Goal: Task Accomplishment & Management: Use online tool/utility

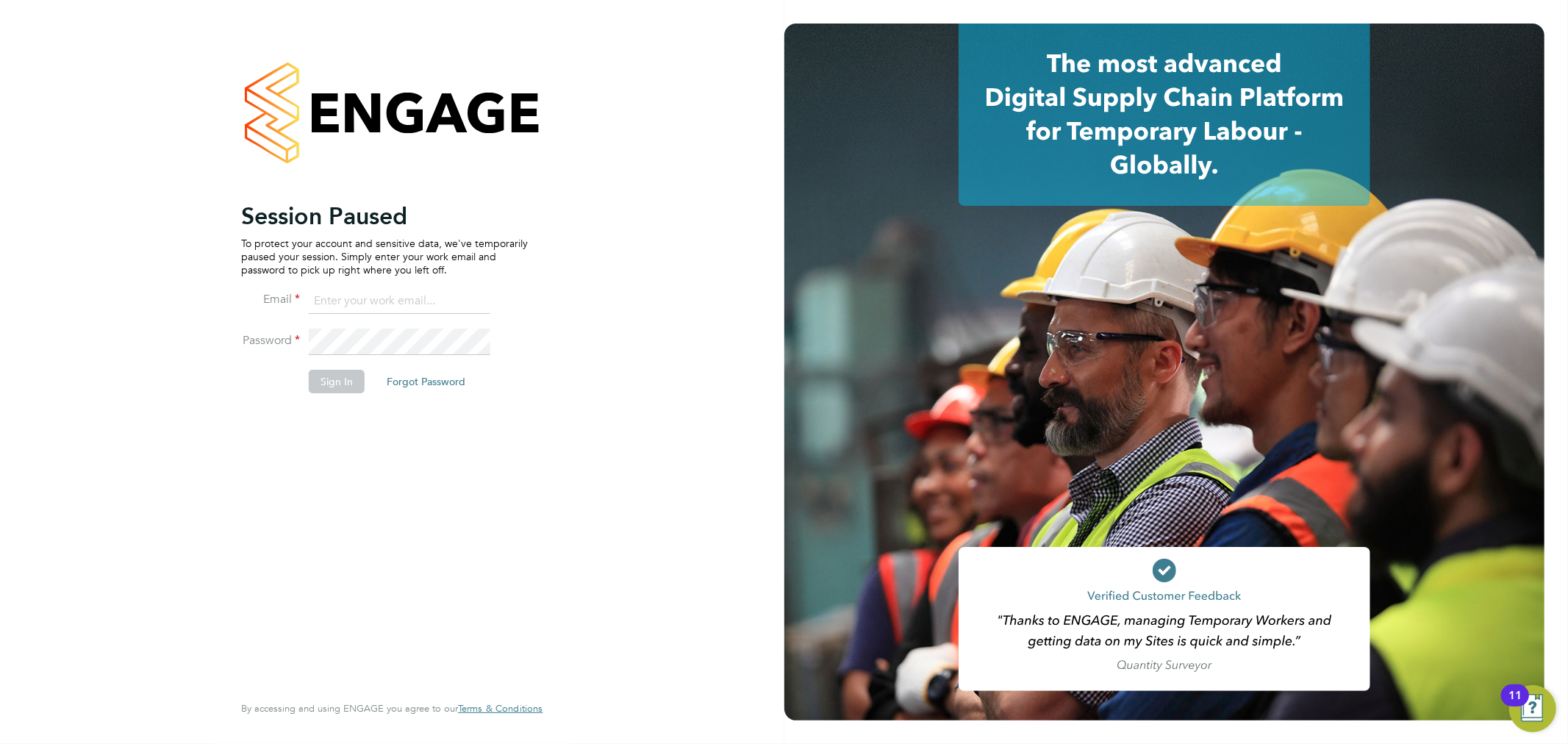
type input "[PERSON_NAME][EMAIL_ADDRESS][PERSON_NAME][DOMAIN_NAME]"
click at [352, 373] on button "Sign In" at bounding box center [336, 382] width 56 height 23
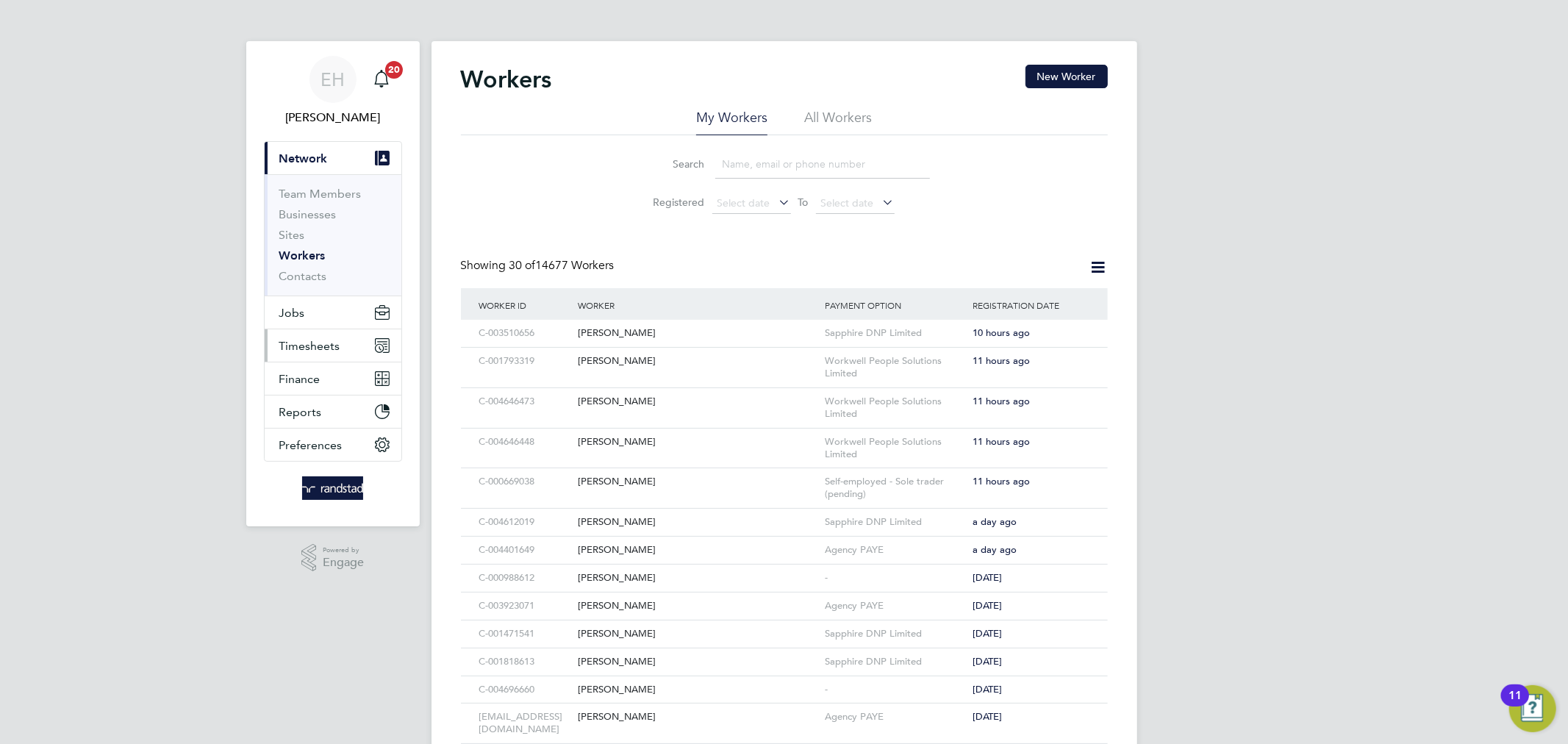
click at [297, 339] on span "Timesheets" at bounding box center [310, 346] width 61 height 14
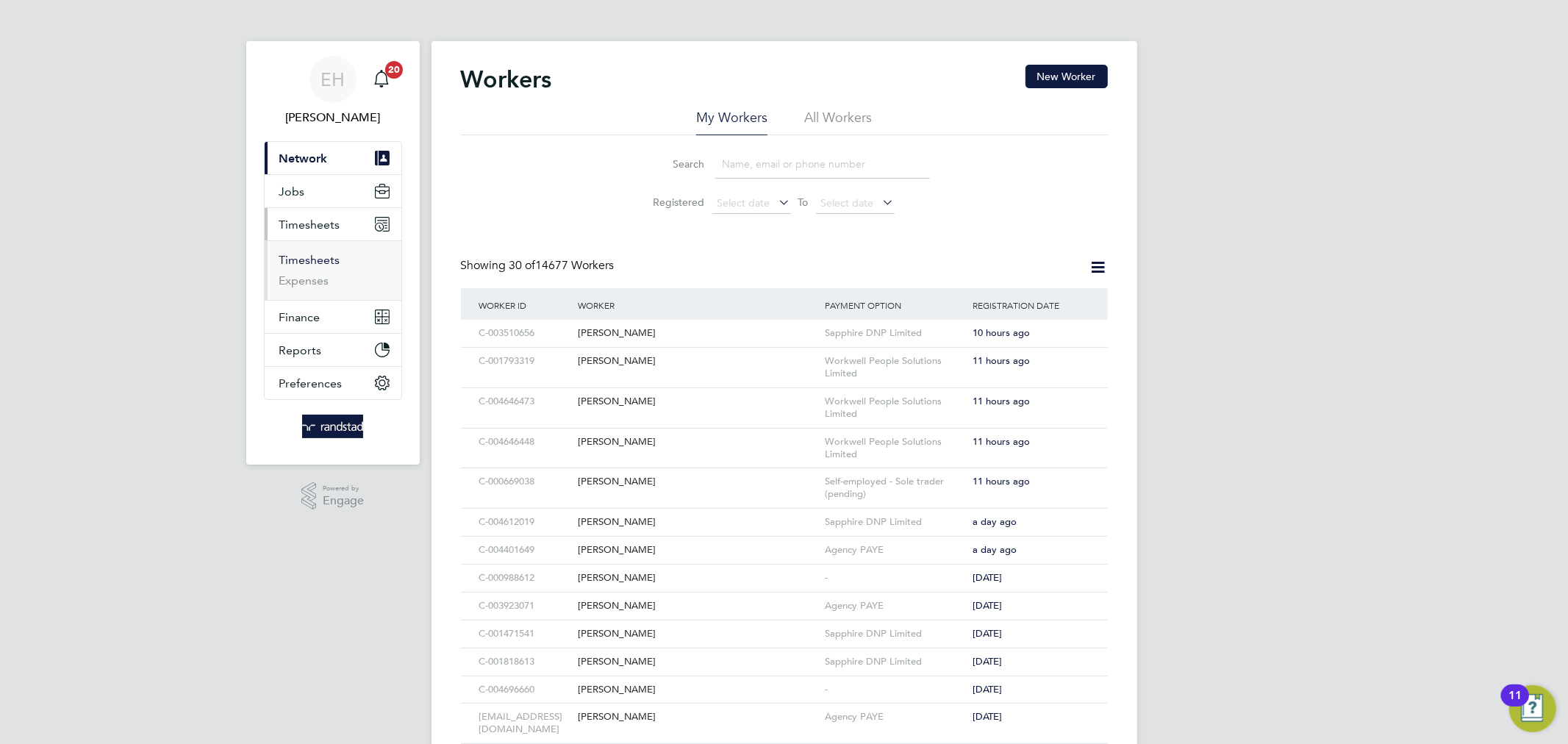
click at [307, 264] on link "Timesheets" at bounding box center [310, 260] width 61 height 14
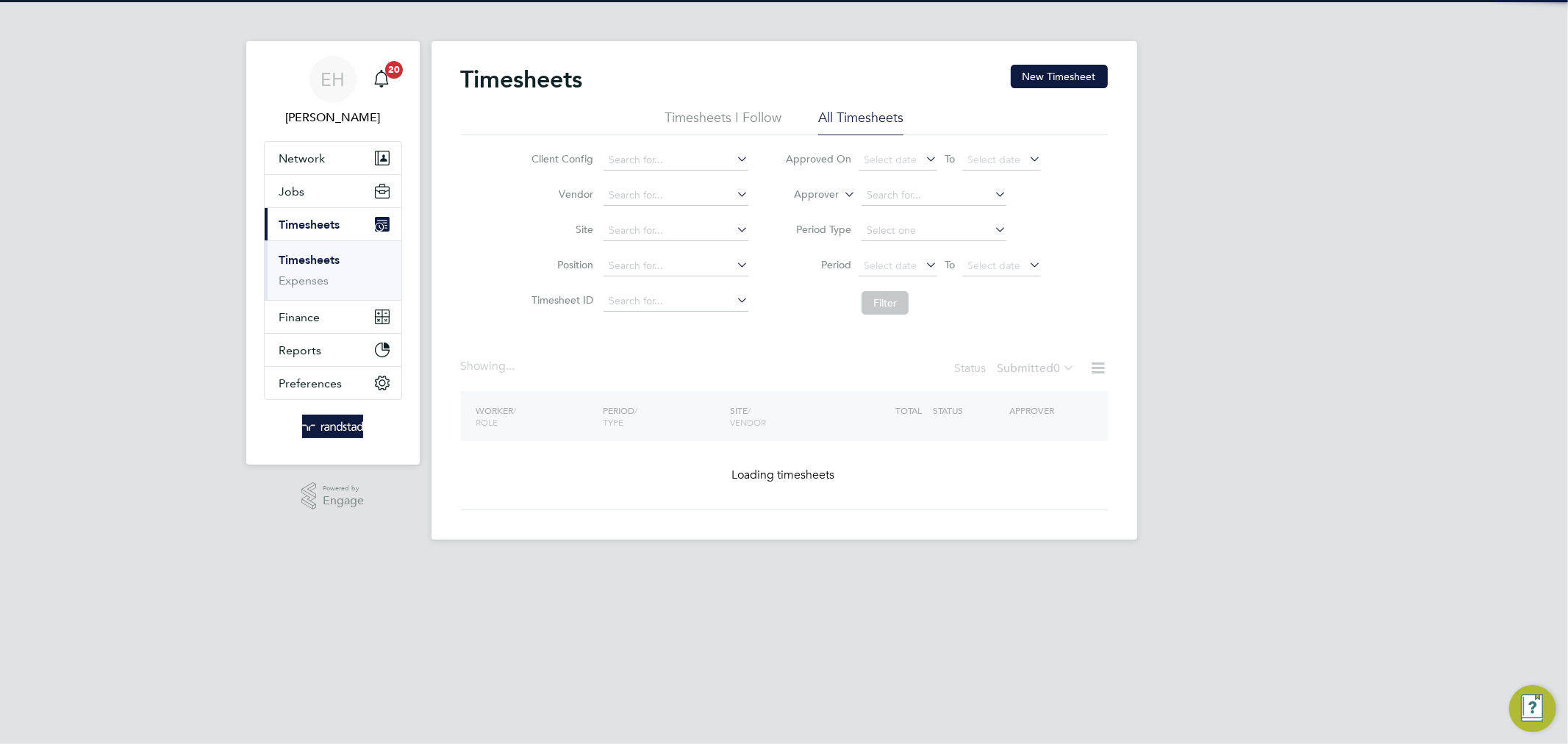
click at [826, 186] on li "Approver" at bounding box center [913, 195] width 293 height 36
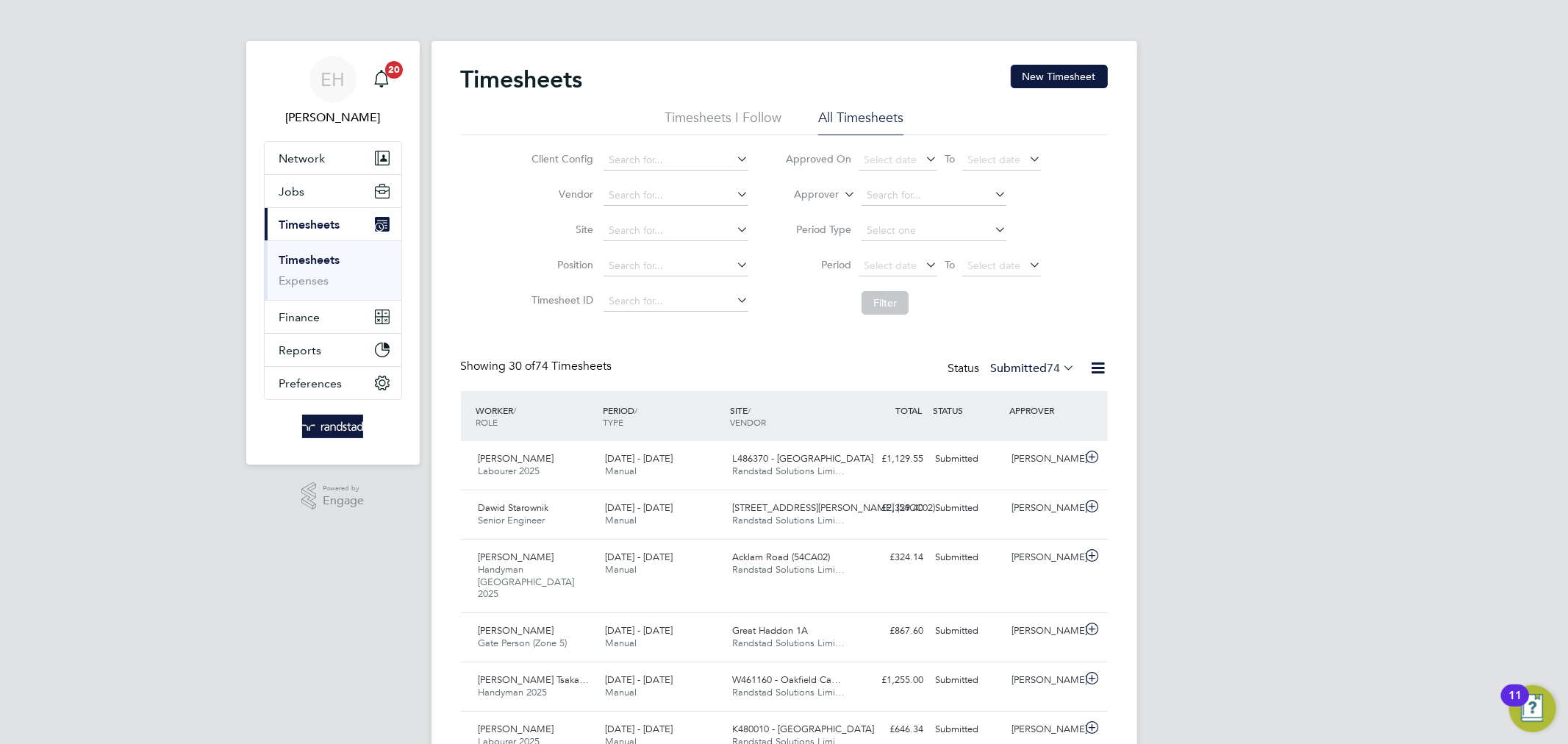
click at [828, 193] on label "Approver" at bounding box center [805, 194] width 66 height 14
click at [826, 213] on li "Worker" at bounding box center [803, 211] width 73 height 19
click at [925, 192] on input at bounding box center [934, 195] width 145 height 20
click at [922, 216] on li "Malg orzata Szyszkiewicz" at bounding box center [937, 215] width 152 height 20
type input "Malgorzata Szyszkiewicz"
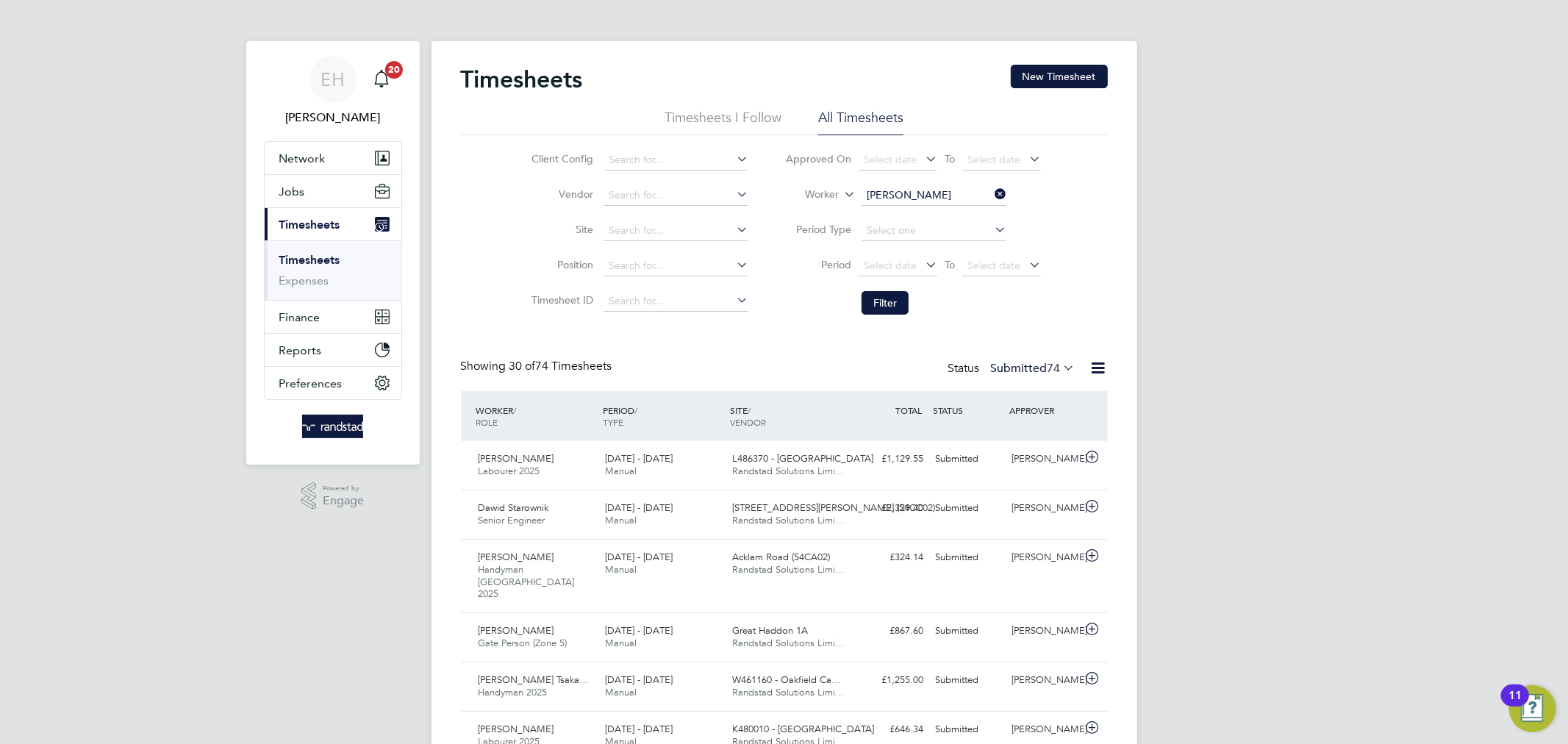
click at [887, 289] on li "Filter" at bounding box center [913, 303] width 293 height 38
click at [887, 296] on button "Filter" at bounding box center [885, 303] width 47 height 23
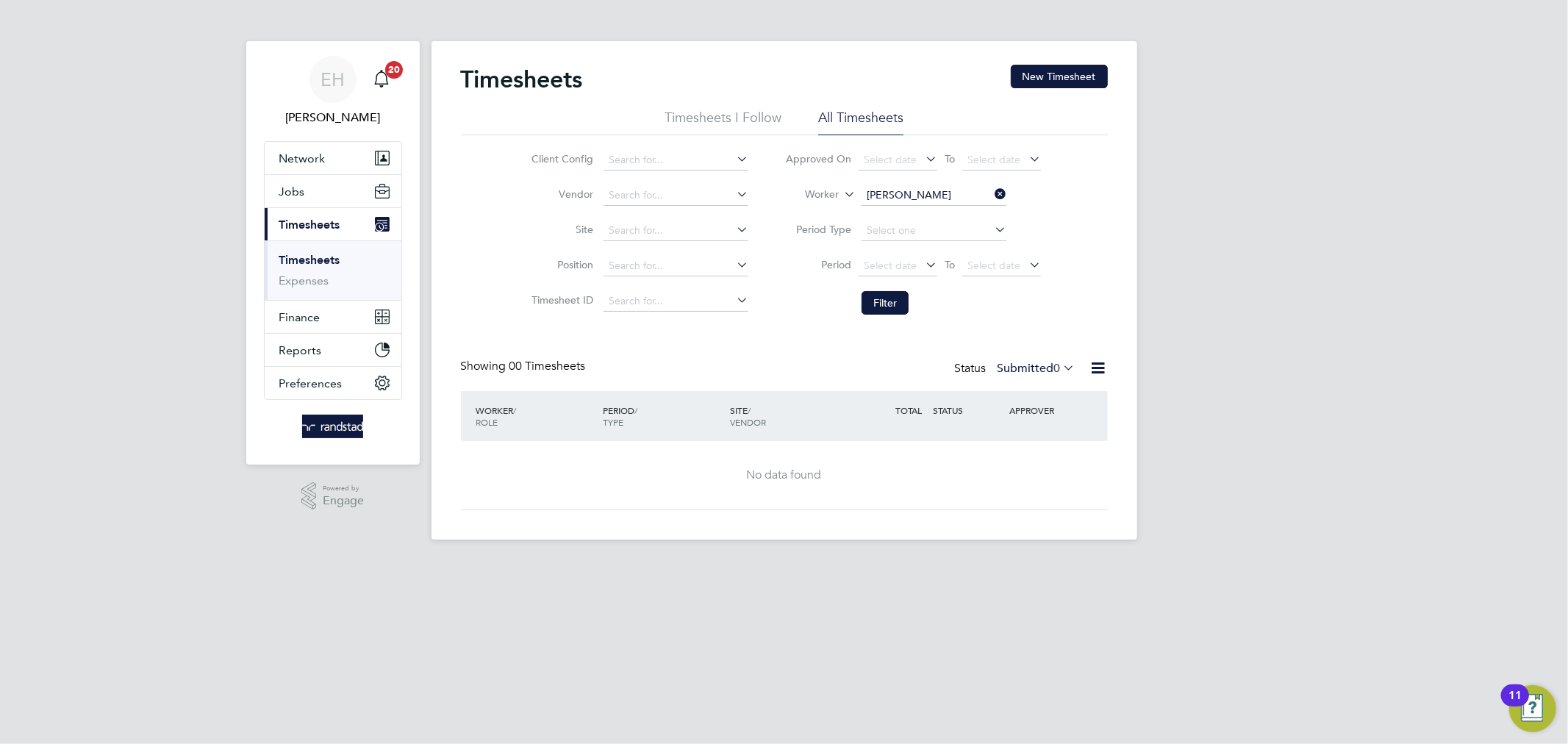
click at [992, 187] on icon at bounding box center [992, 193] width 0 height 20
click at [1194, 211] on div "EH Emma Howells Notifications 20 Applications: Network Team Members Businesses …" at bounding box center [784, 282] width 1568 height 563
click at [881, 289] on li "Filter" at bounding box center [913, 303] width 293 height 38
click at [884, 296] on button "Filter" at bounding box center [885, 303] width 47 height 23
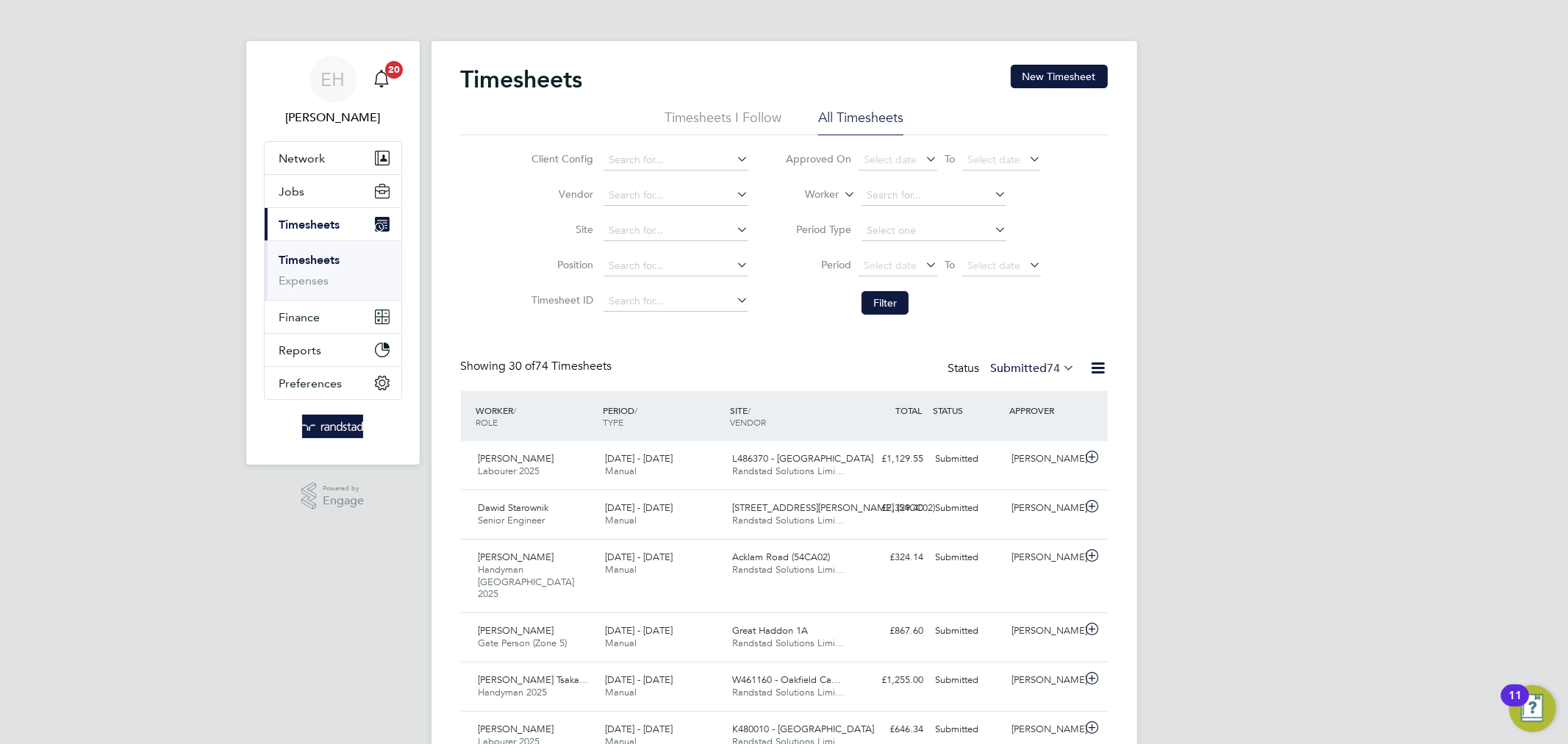
click at [751, 115] on li "Timesheets I Follow" at bounding box center [723, 122] width 117 height 27
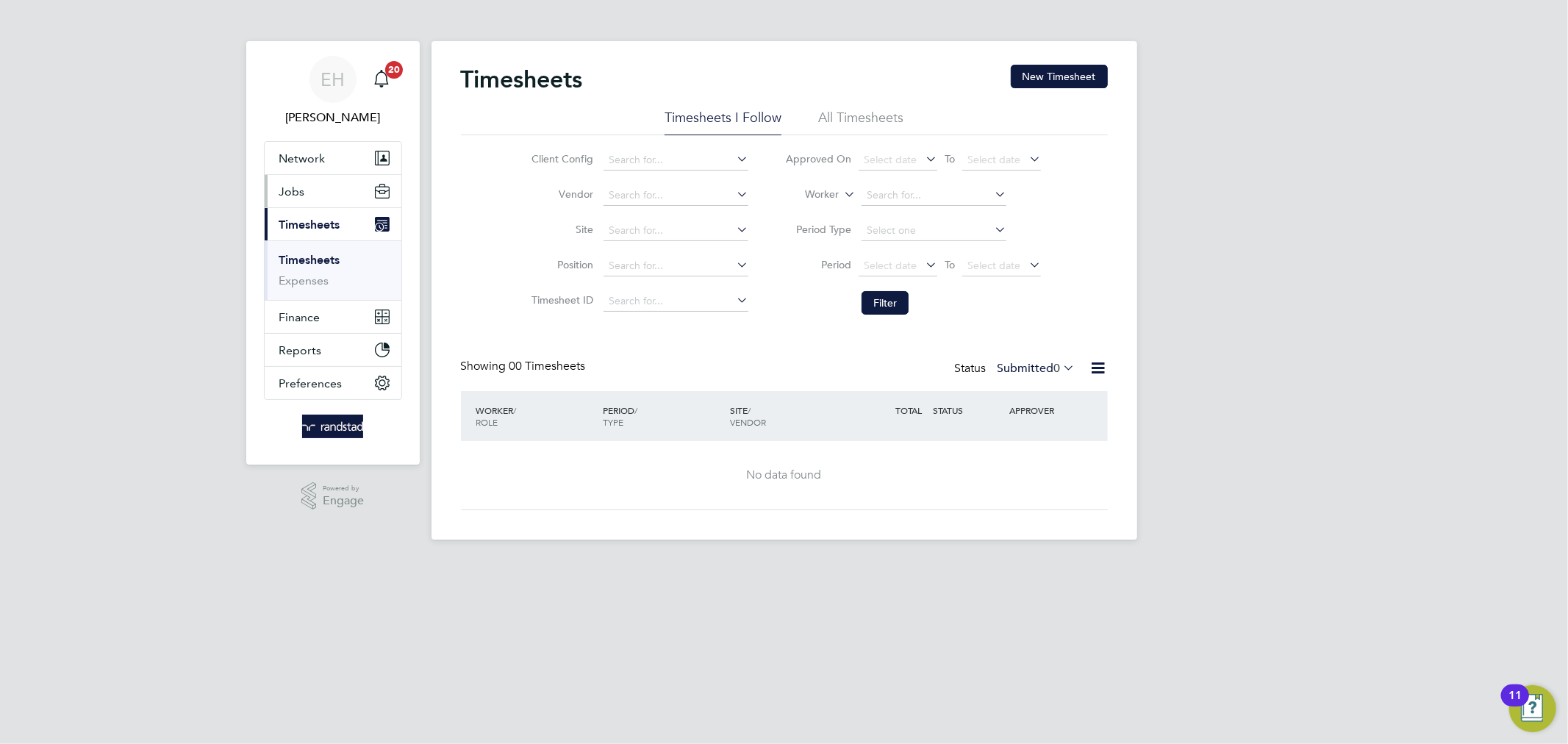
click at [306, 196] on button "Jobs" at bounding box center [332, 191] width 136 height 33
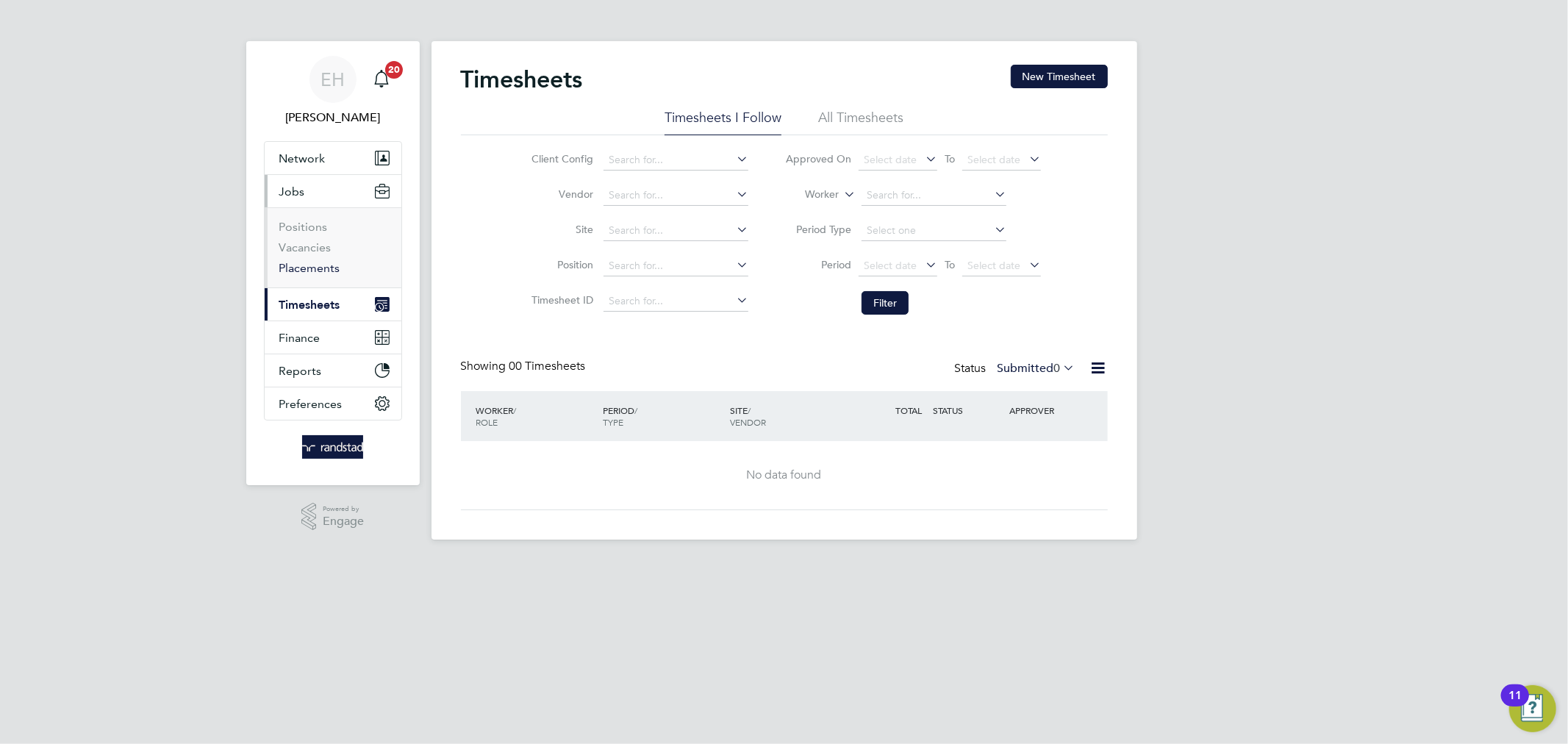
click at [306, 274] on link "Placements" at bounding box center [310, 268] width 61 height 14
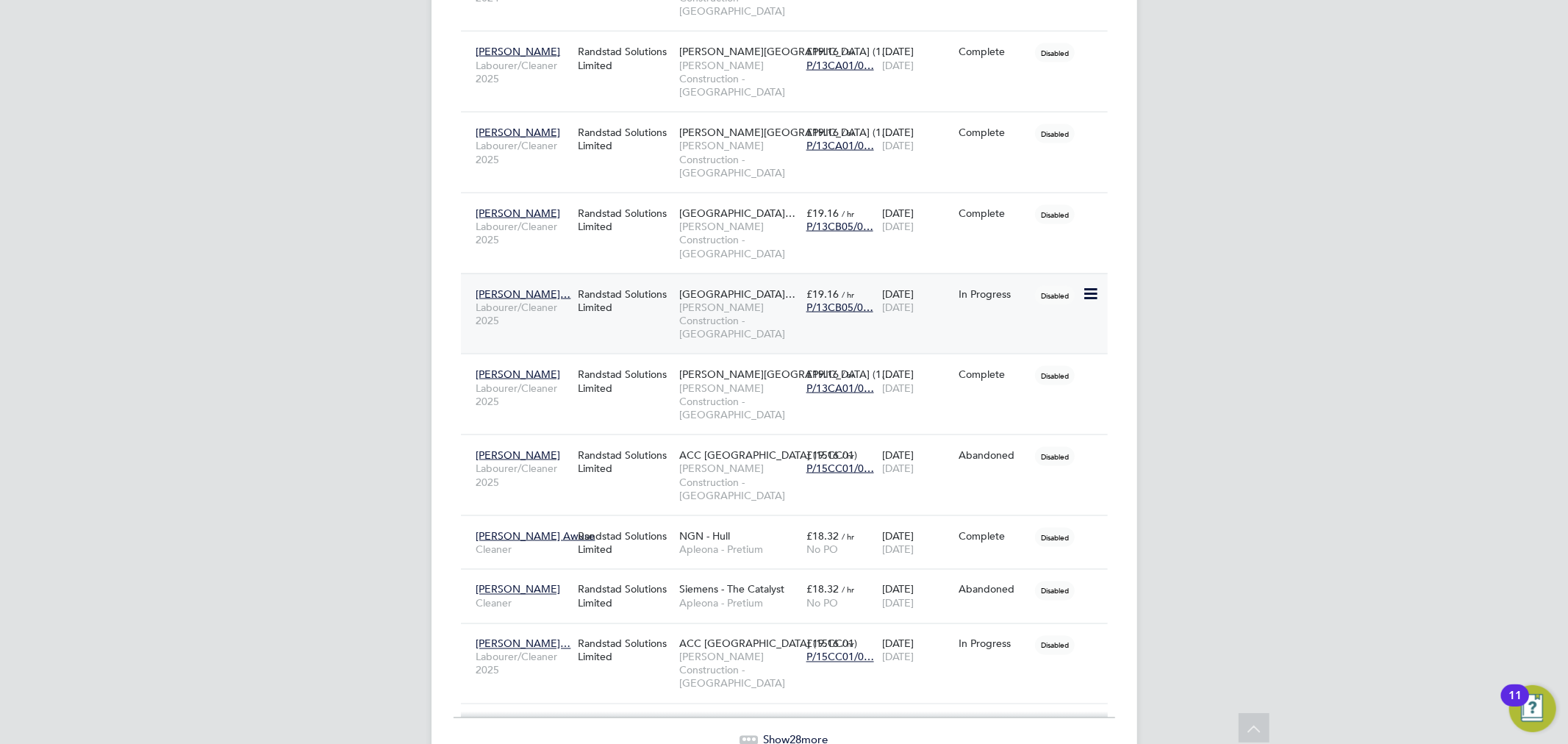
click at [649, 327] on div "Malgorzata Szysz… Labourer/Cleaner 2025 Randstad Solutions Limited Star Radclif…" at bounding box center [784, 314] width 647 height 81
click at [644, 327] on div "Malgorzata Szysz… Labourer/Cleaner 2025 Randstad Solutions Limited Star Radclif…" at bounding box center [784, 314] width 647 height 81
click at [914, 305] on span "30 Sep 2026" at bounding box center [897, 308] width 32 height 13
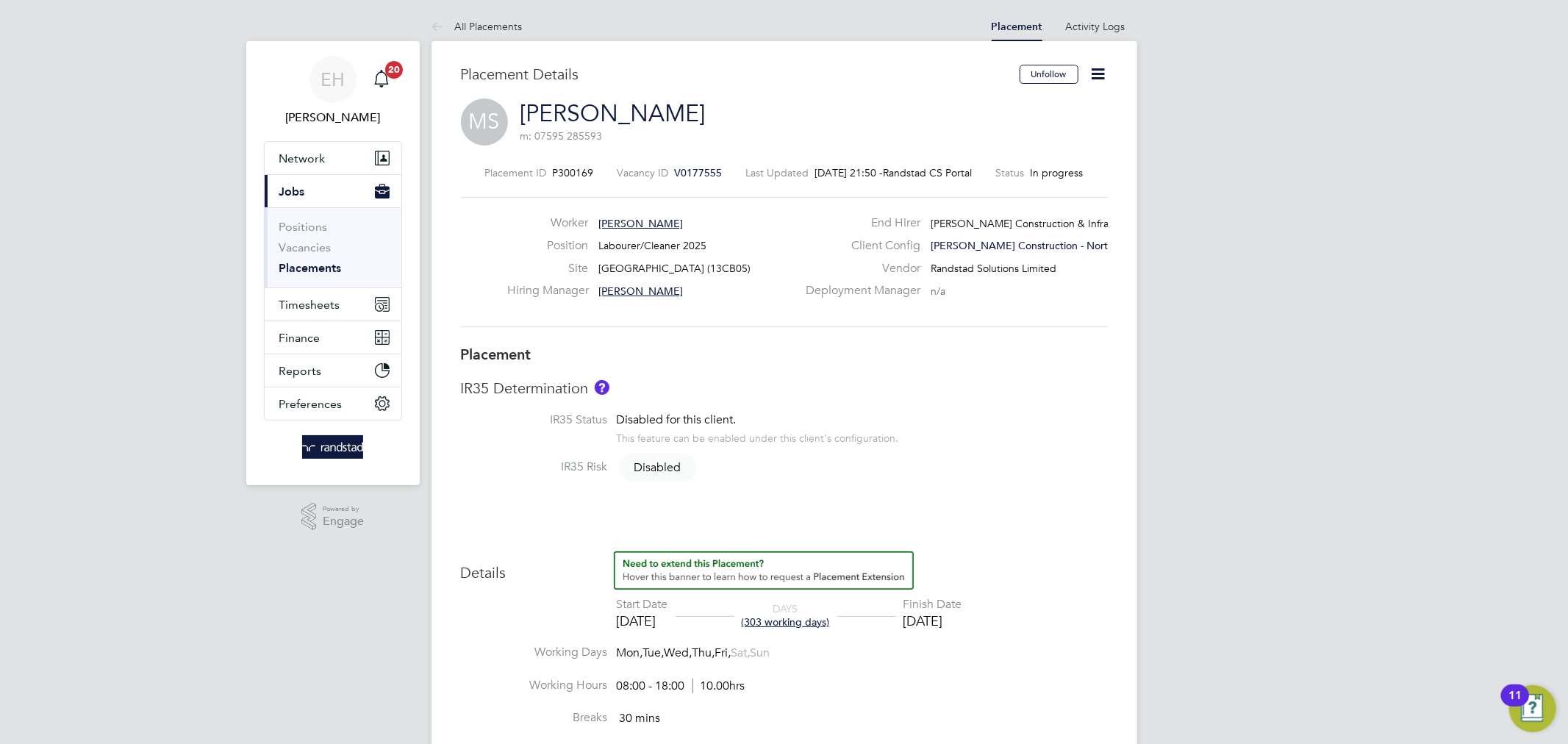
click at [1097, 80] on icon at bounding box center [1098, 73] width 18 height 18
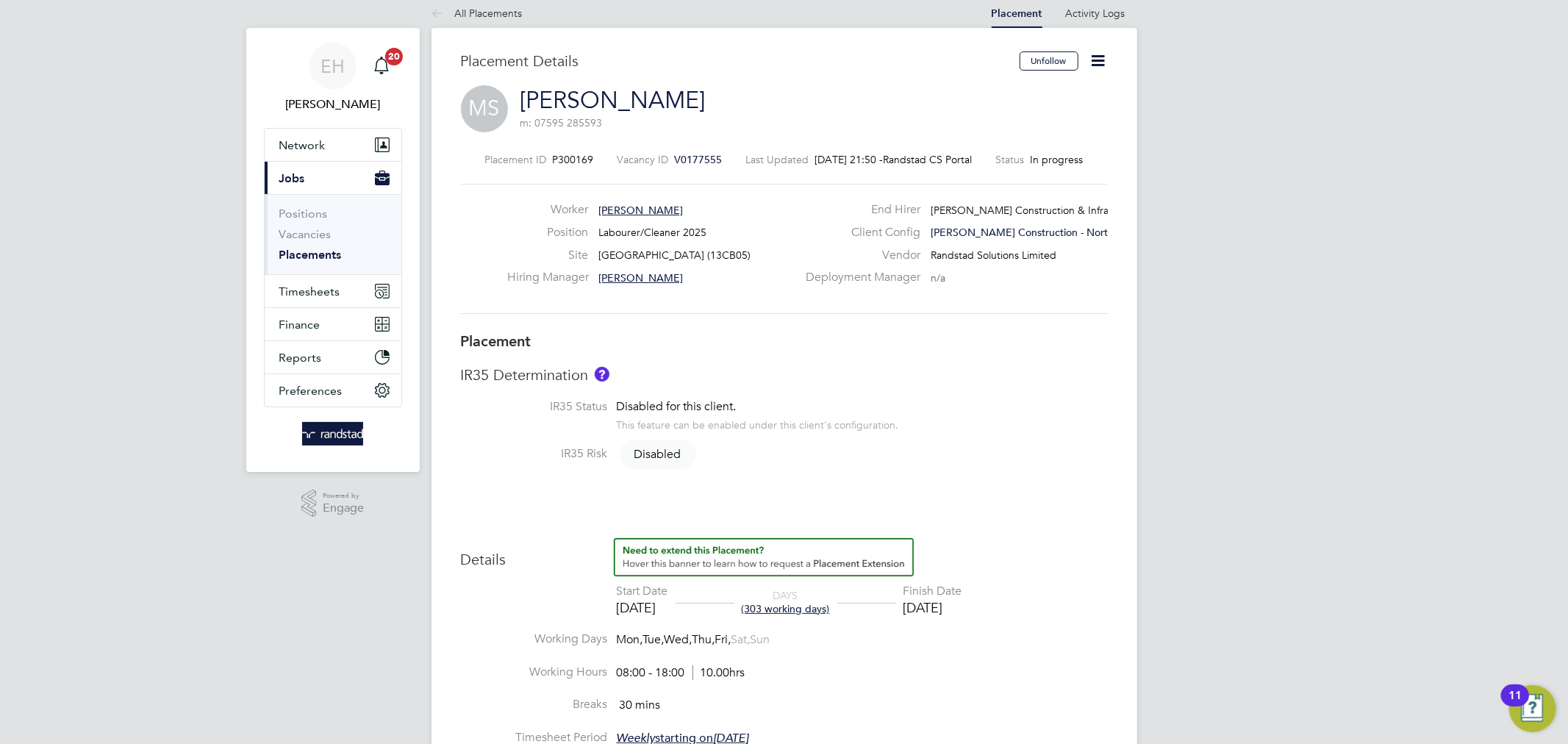
click at [1101, 70] on icon at bounding box center [1098, 61] width 18 height 18
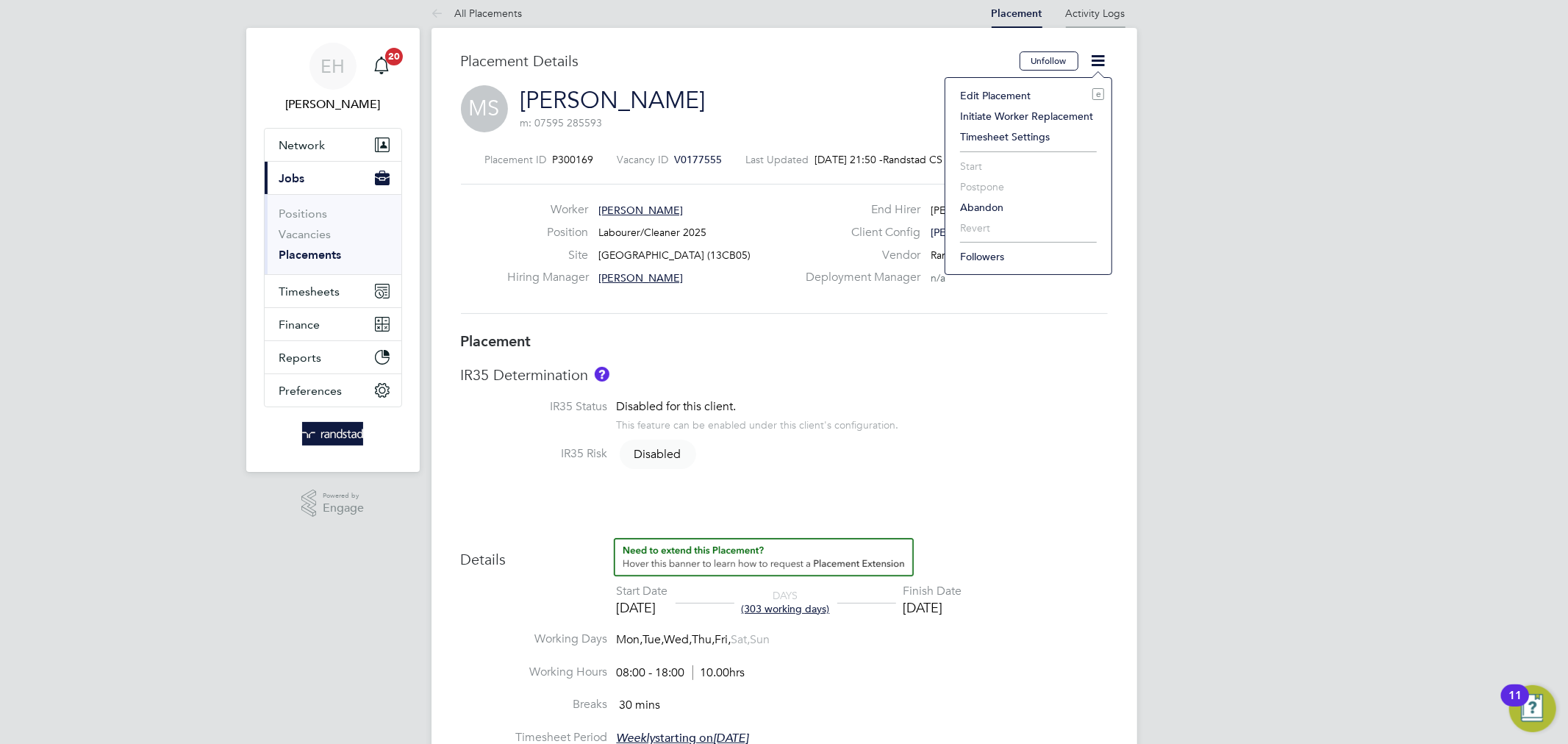
click at [1107, 16] on link "Activity Logs" at bounding box center [1095, 13] width 60 height 13
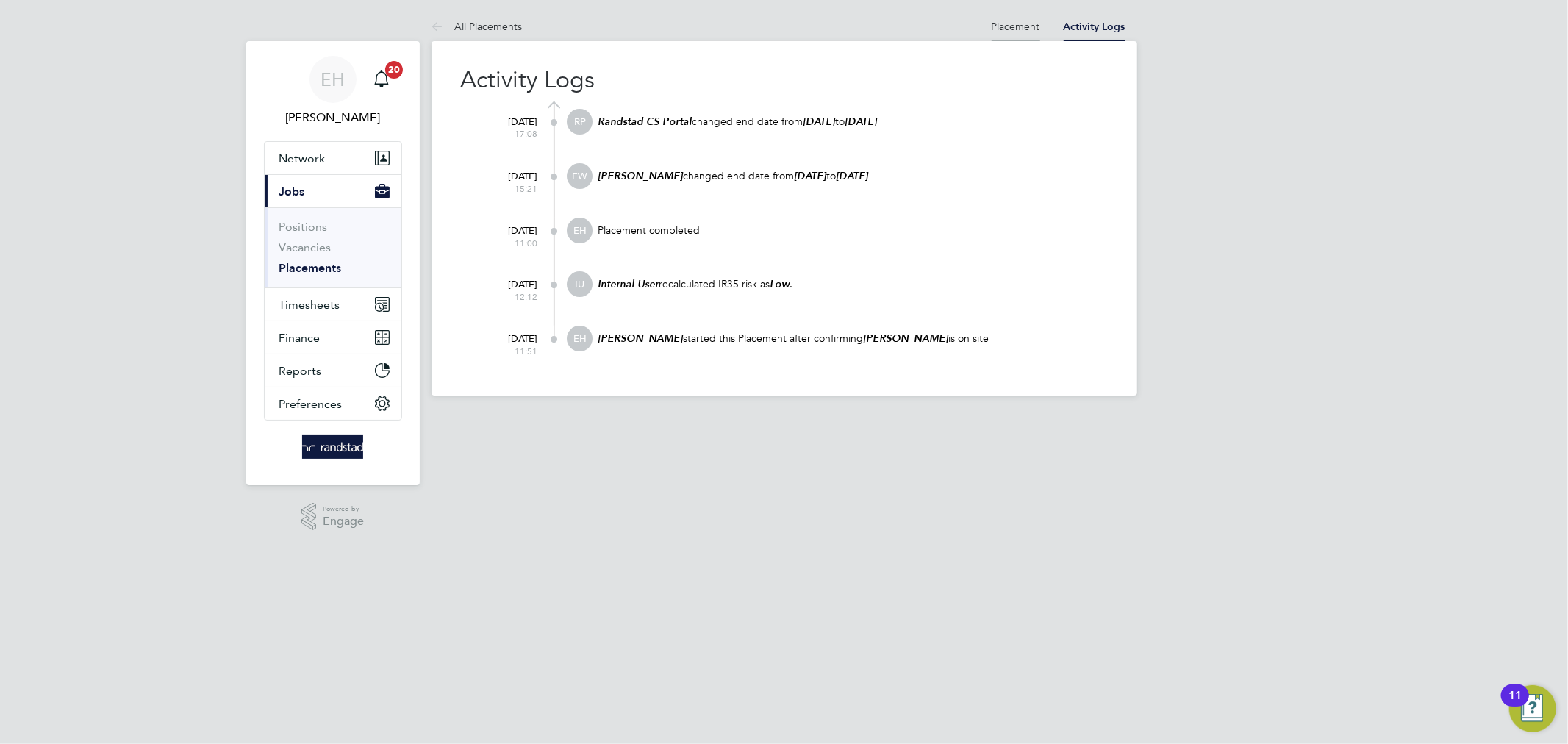
click at [1024, 17] on li "Placement" at bounding box center [1016, 26] width 48 height 30
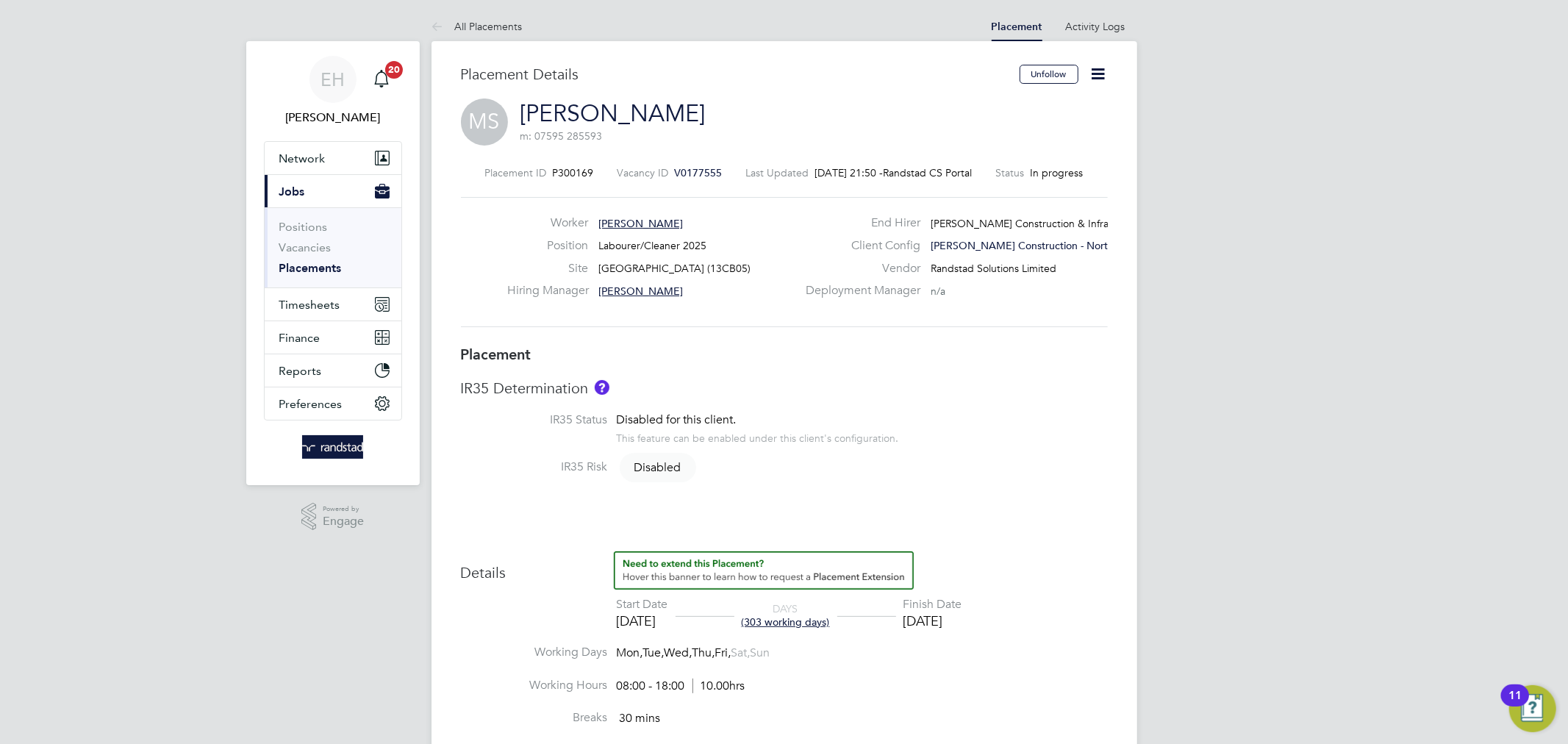
click at [683, 221] on span "Malgorzata Szyszkiewicz" at bounding box center [641, 224] width 85 height 13
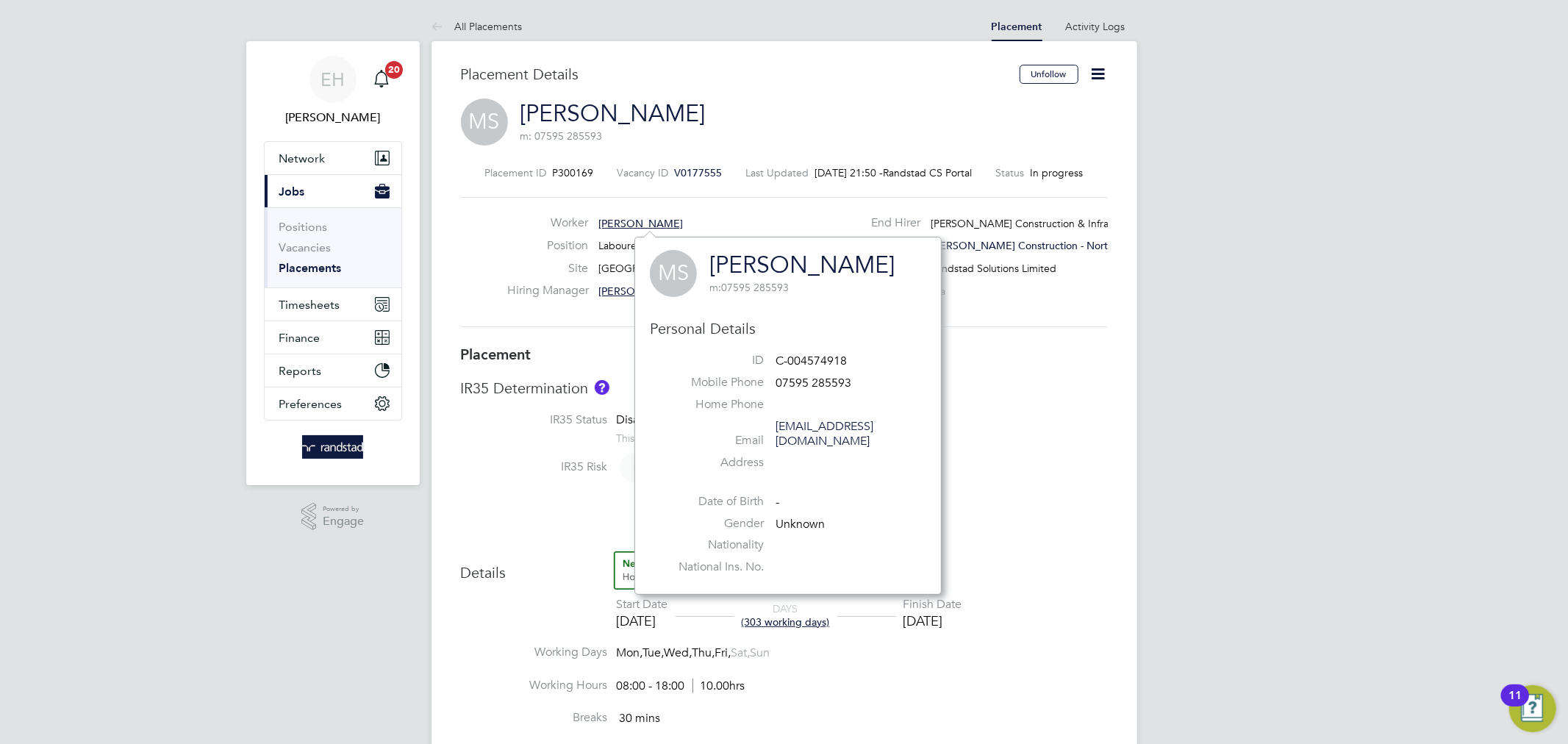
click at [1051, 264] on span "Randstad Solutions Limited" at bounding box center [993, 268] width 126 height 13
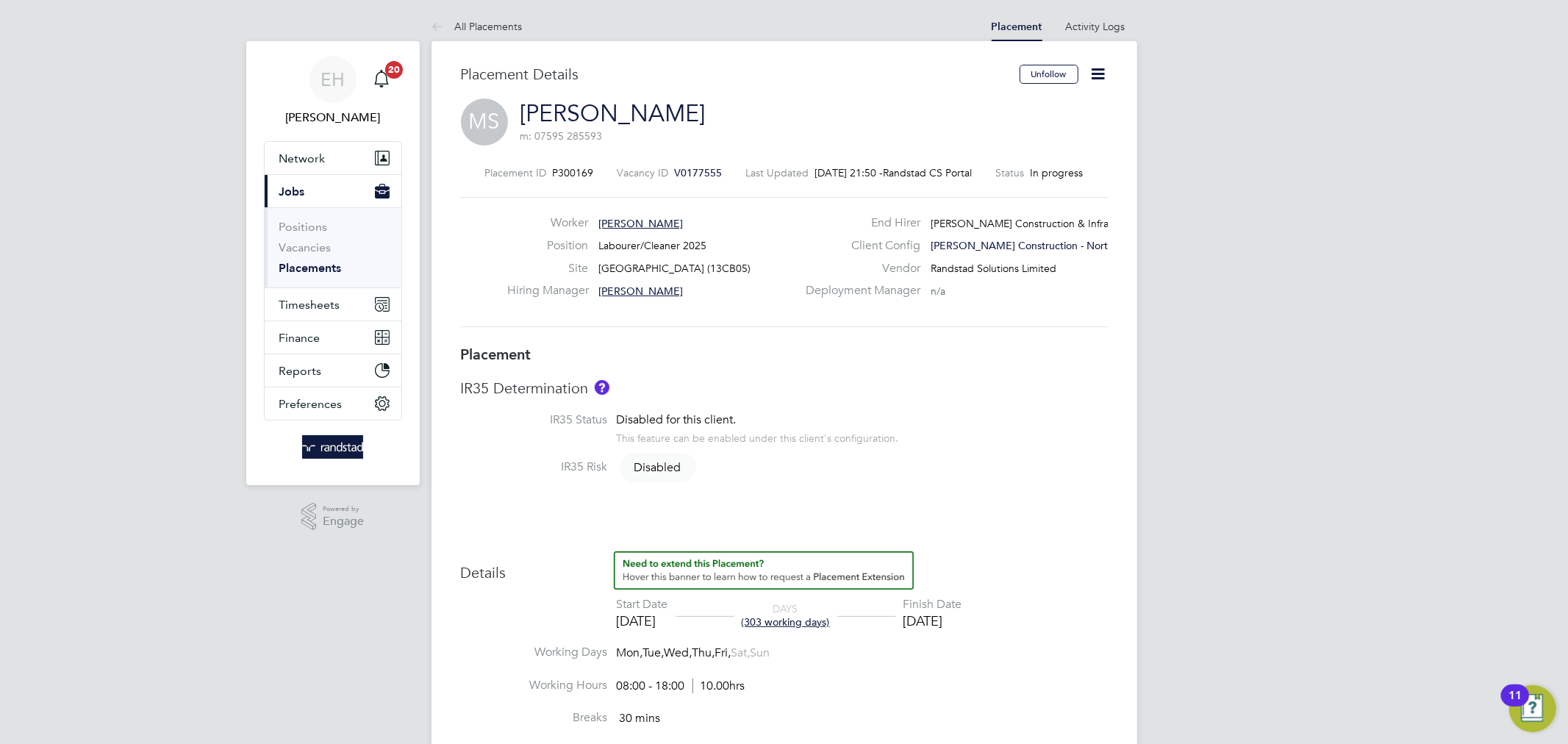
click at [569, 168] on span "P300169" at bounding box center [573, 173] width 41 height 13
click at [537, 172] on div "Placement ID P300169" at bounding box center [539, 173] width 109 height 13
click at [675, 173] on span "V0177555" at bounding box center [698, 173] width 48 height 13
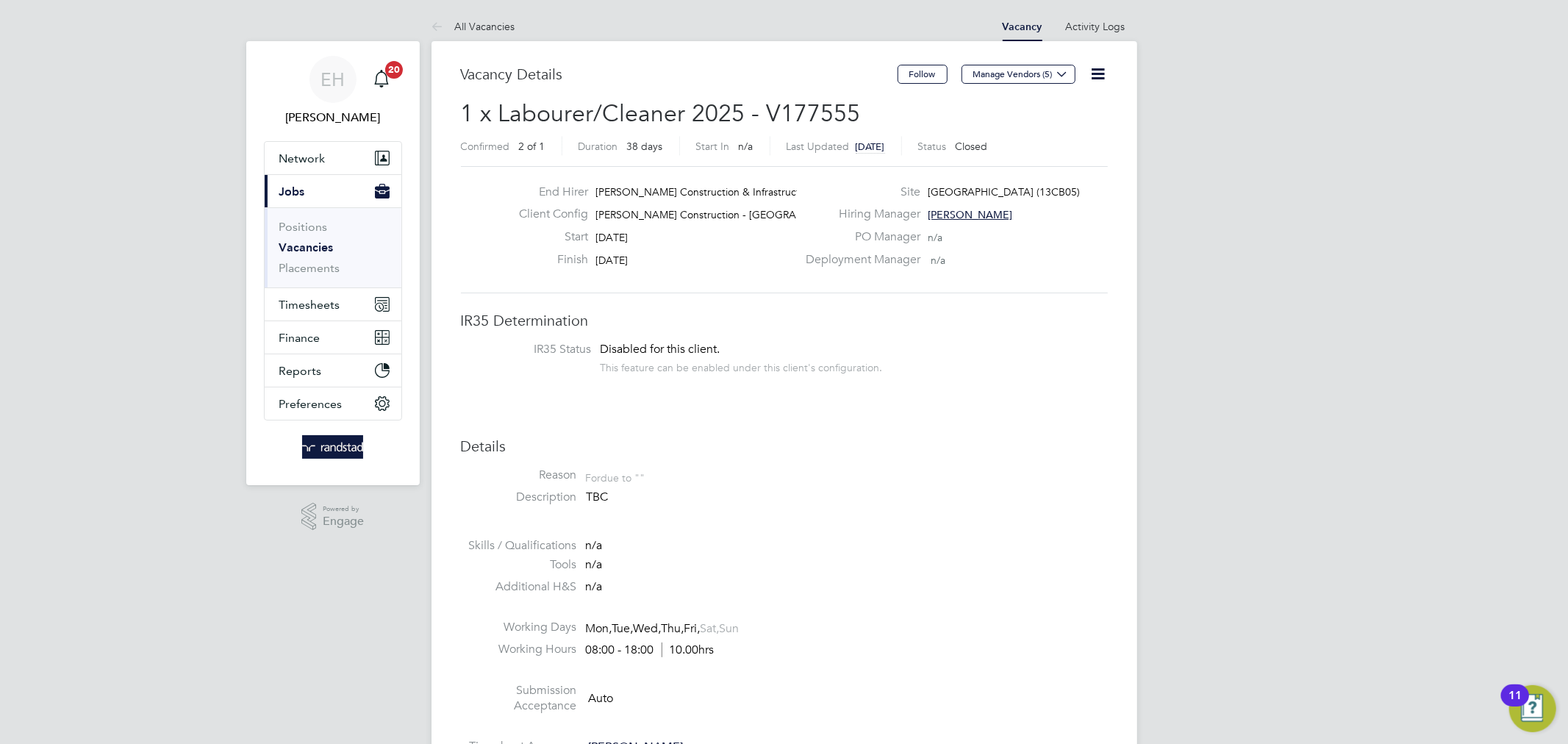
click at [1101, 83] on icon at bounding box center [1098, 73] width 18 height 18
click at [1096, 24] on link "Activity Logs" at bounding box center [1095, 27] width 60 height 13
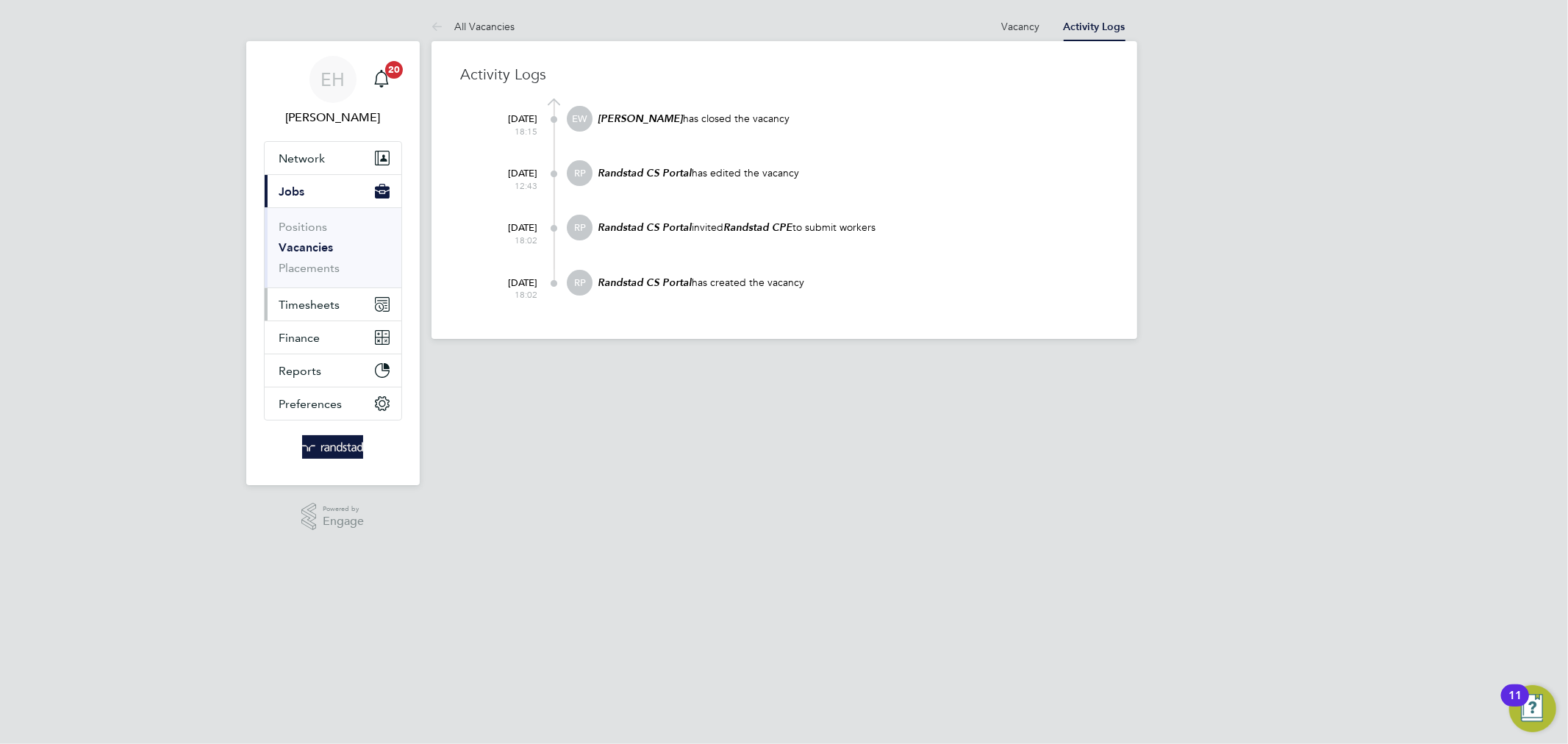
click at [311, 308] on span "Timesheets" at bounding box center [310, 305] width 61 height 14
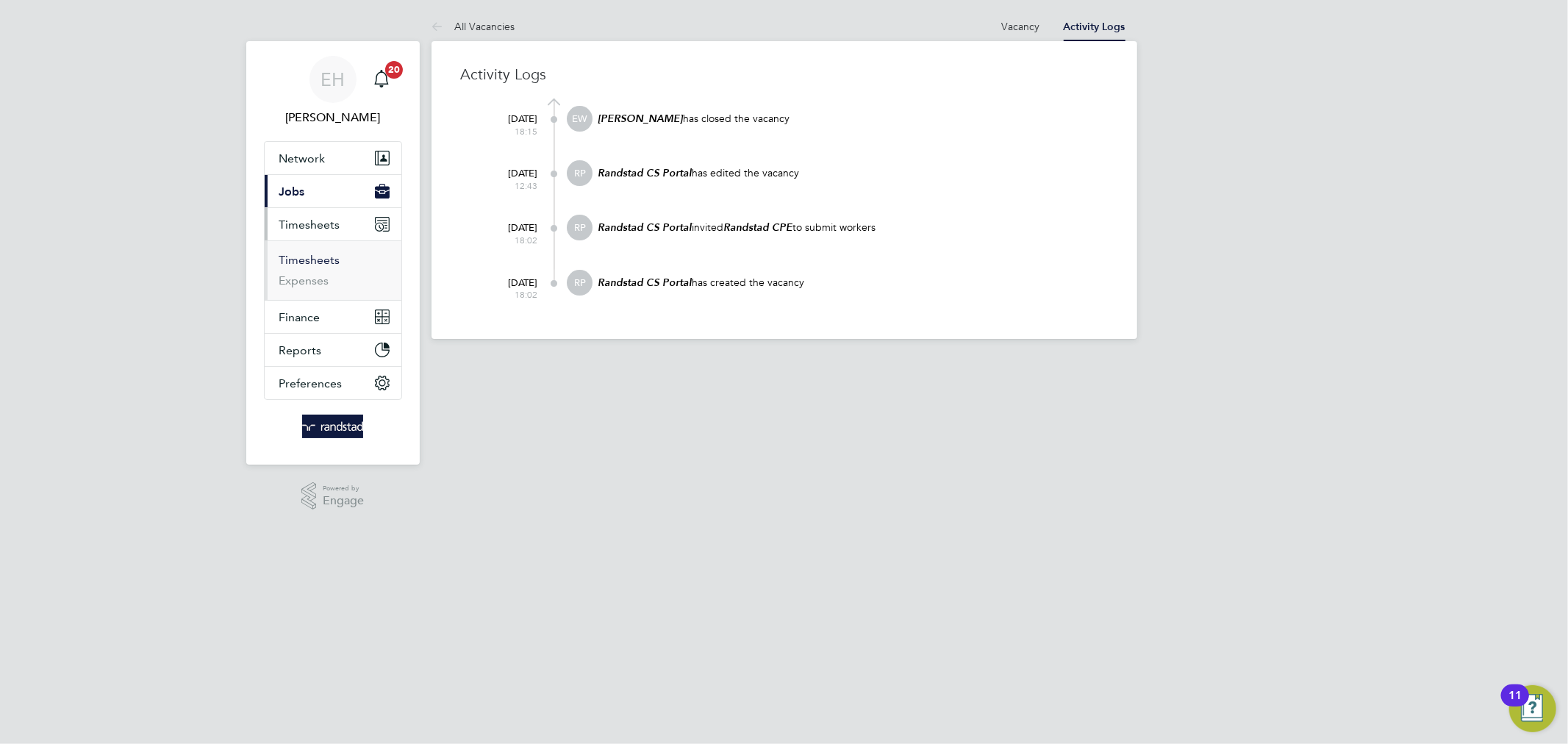
click at [309, 261] on link "Timesheets" at bounding box center [310, 260] width 61 height 14
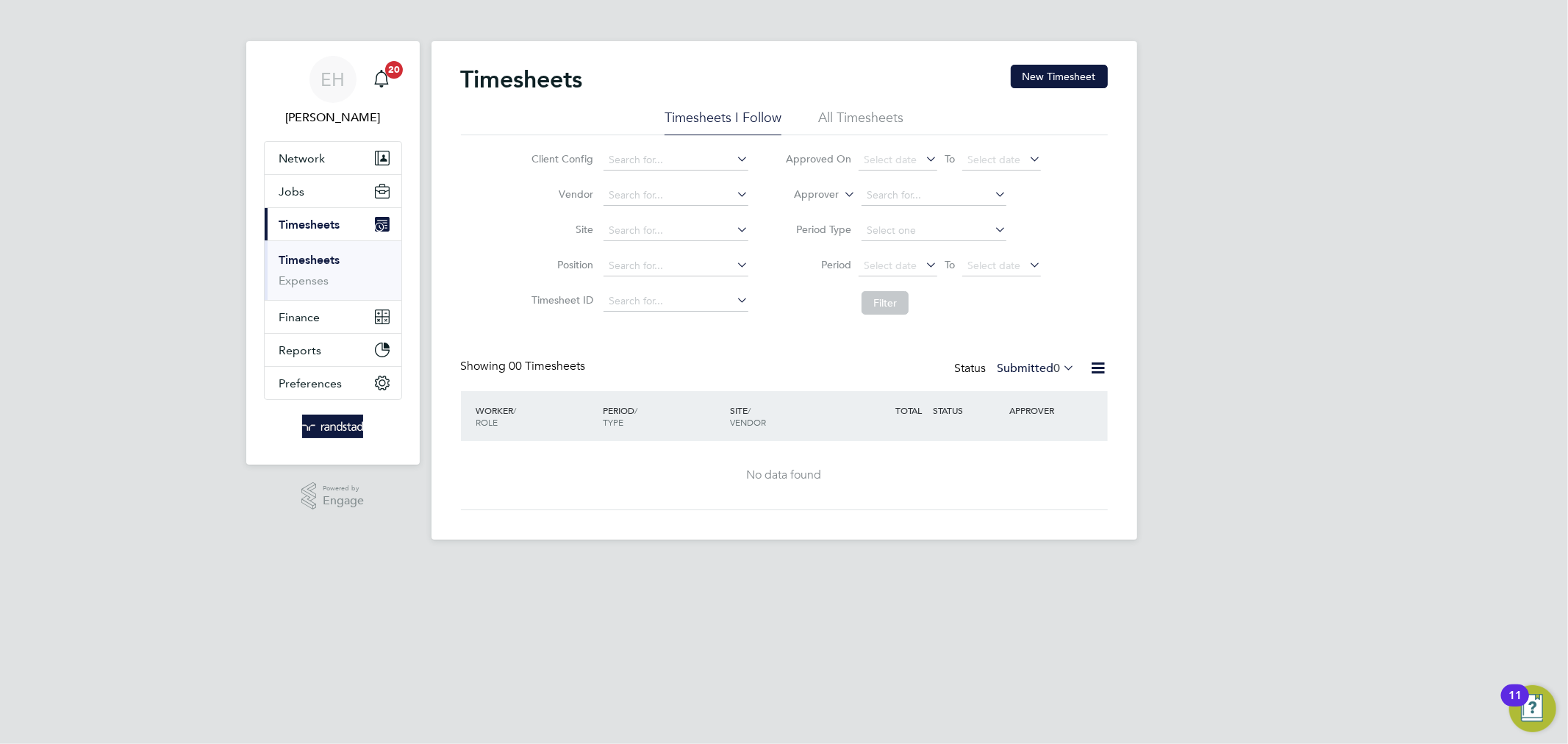
click at [841, 193] on icon at bounding box center [841, 190] width 0 height 13
click at [851, 125] on li "All Timesheets" at bounding box center [861, 122] width 86 height 27
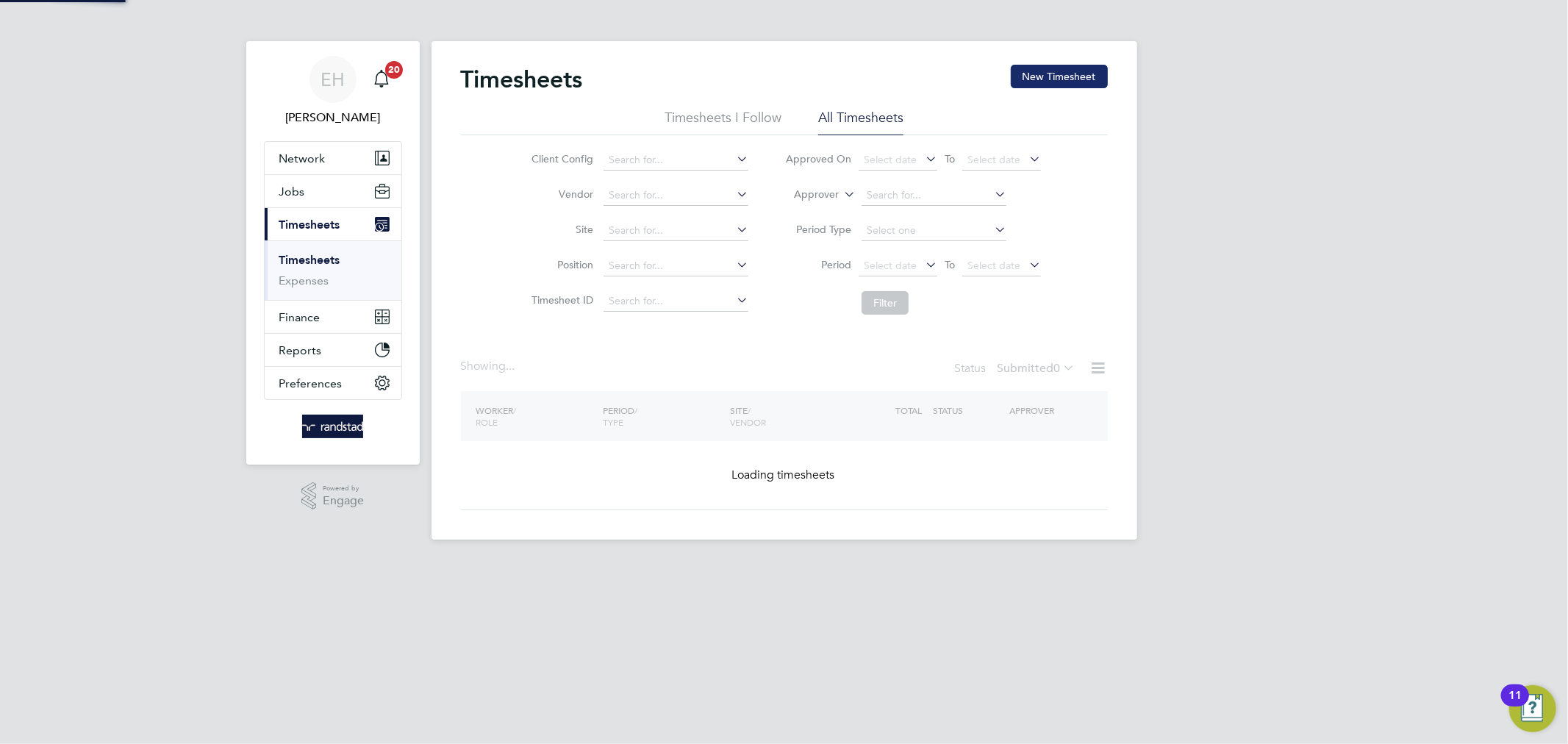
click at [1019, 83] on button "New Timesheet" at bounding box center [1059, 76] width 97 height 23
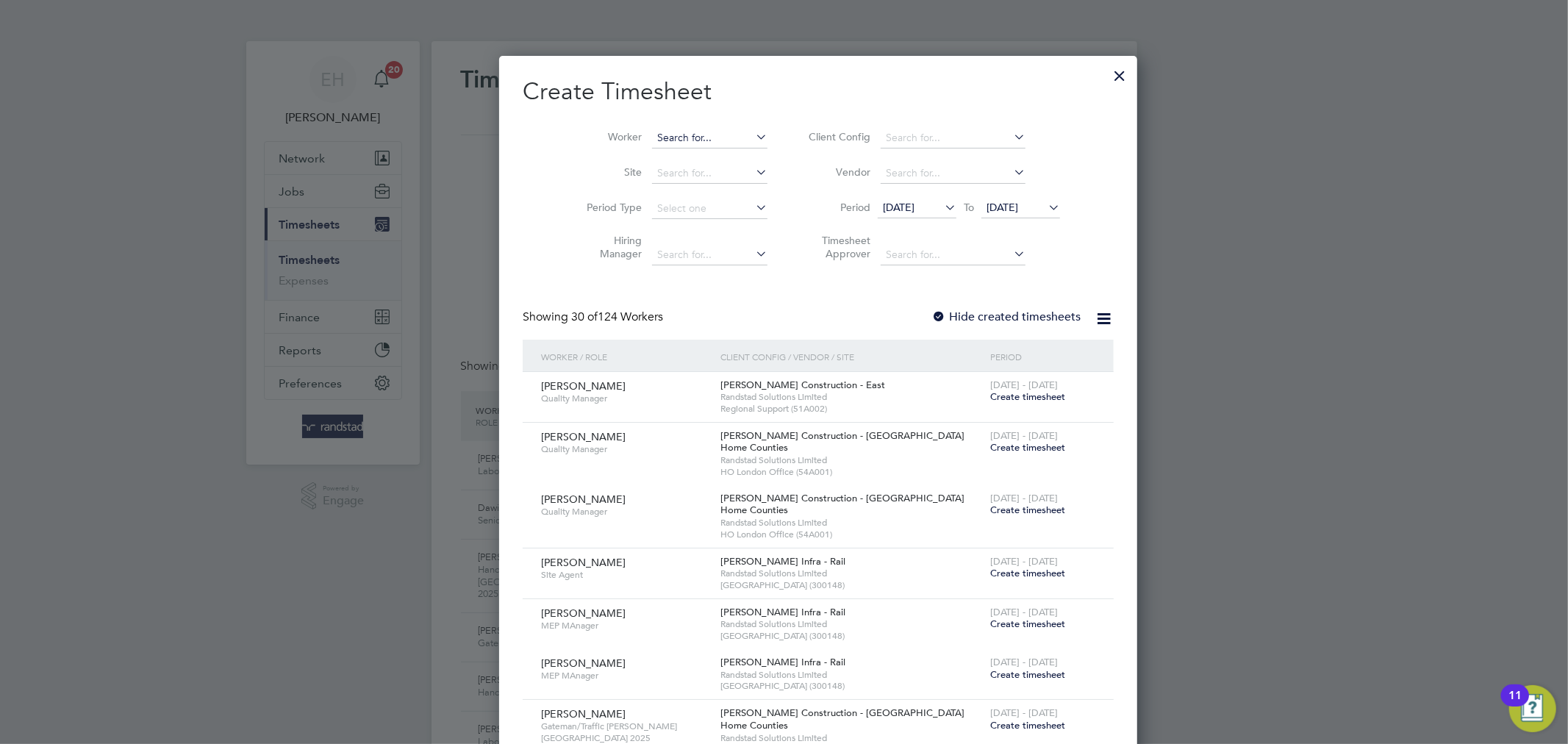
click at [668, 139] on input at bounding box center [710, 137] width 115 height 20
click at [673, 157] on li "Malg orzata Szyszkiewicz" at bounding box center [693, 158] width 152 height 20
type input "Malgorzata Szyszkiewicz"
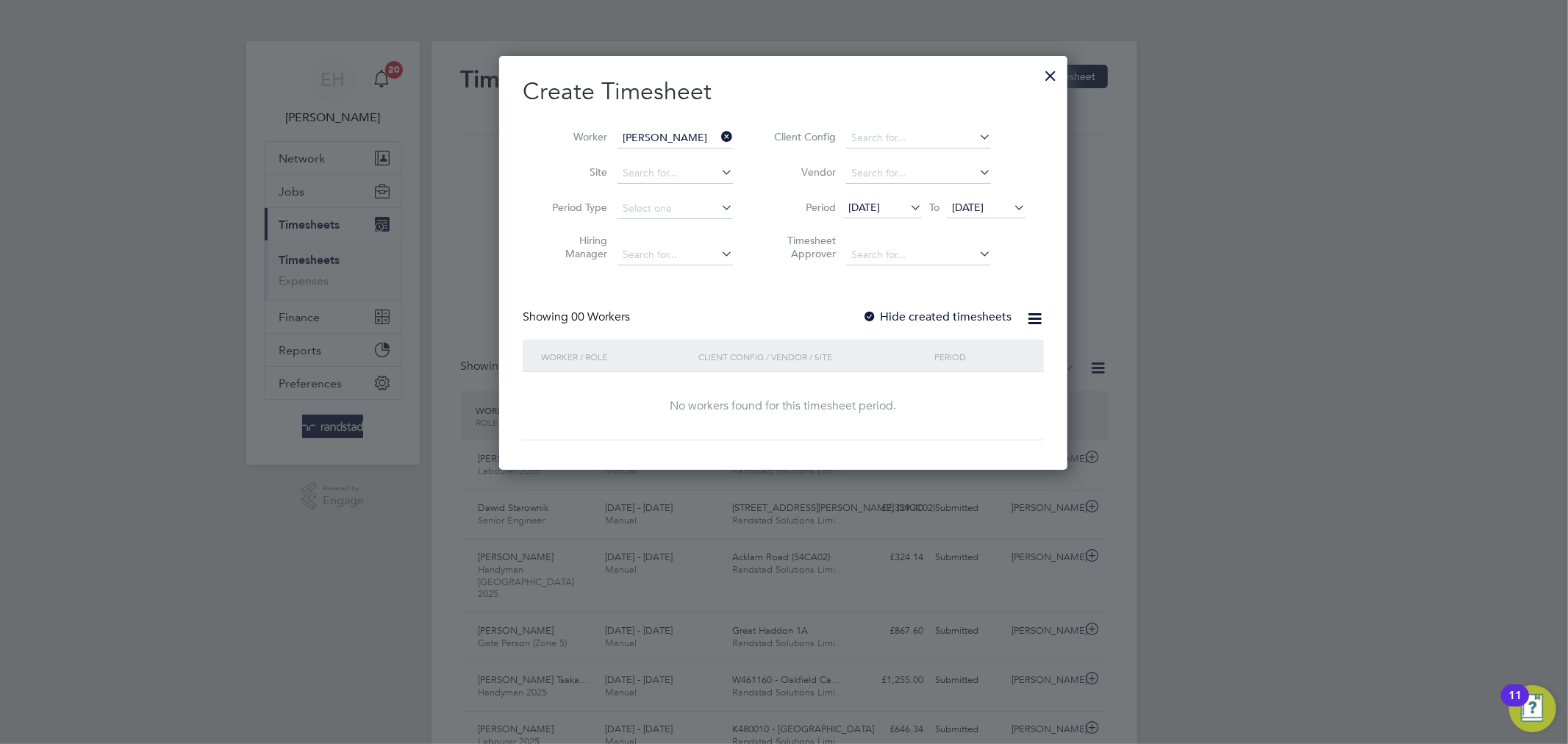
click at [880, 211] on span "16 Sep 2025" at bounding box center [864, 208] width 32 height 13
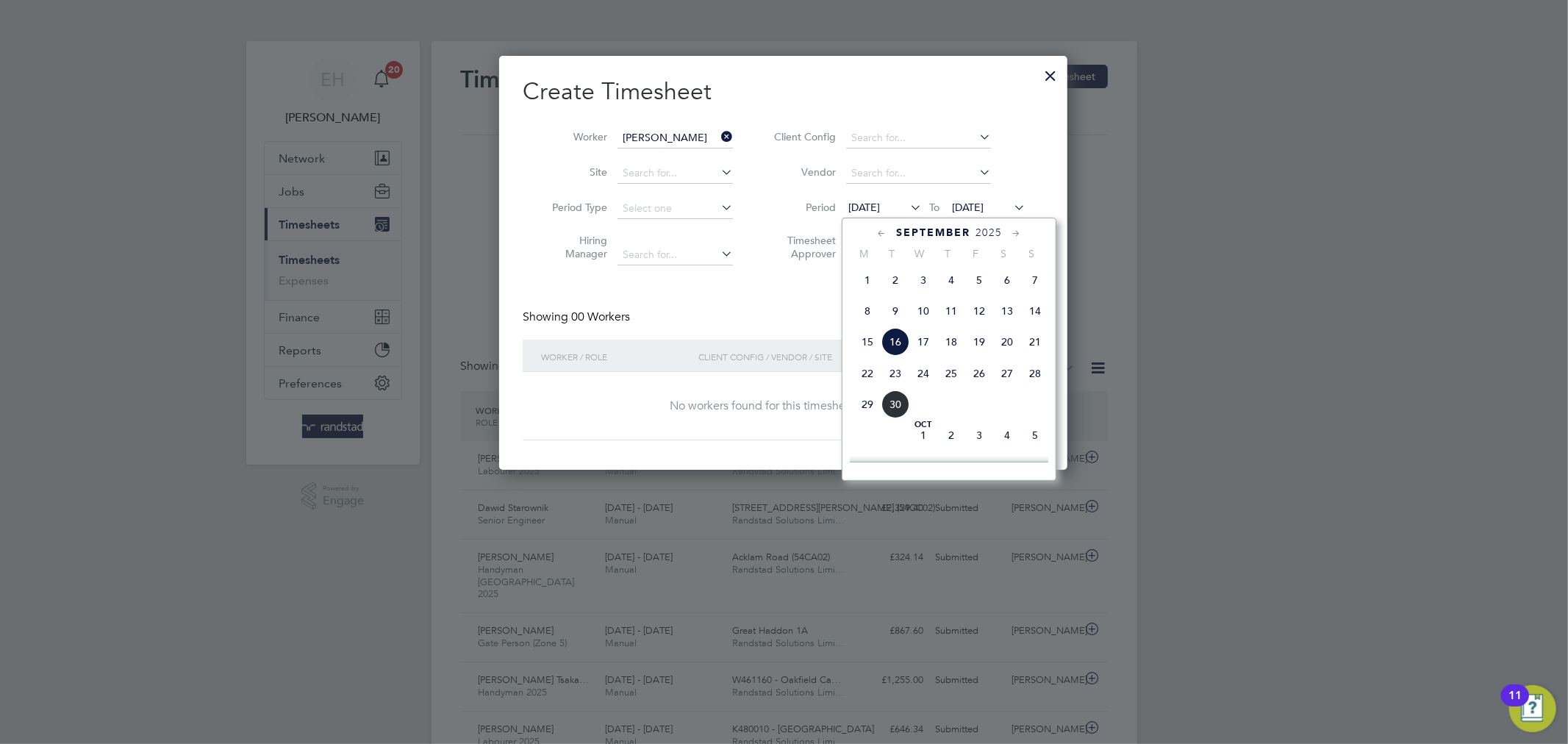
click at [871, 353] on span "15" at bounding box center [867, 341] width 28 height 28
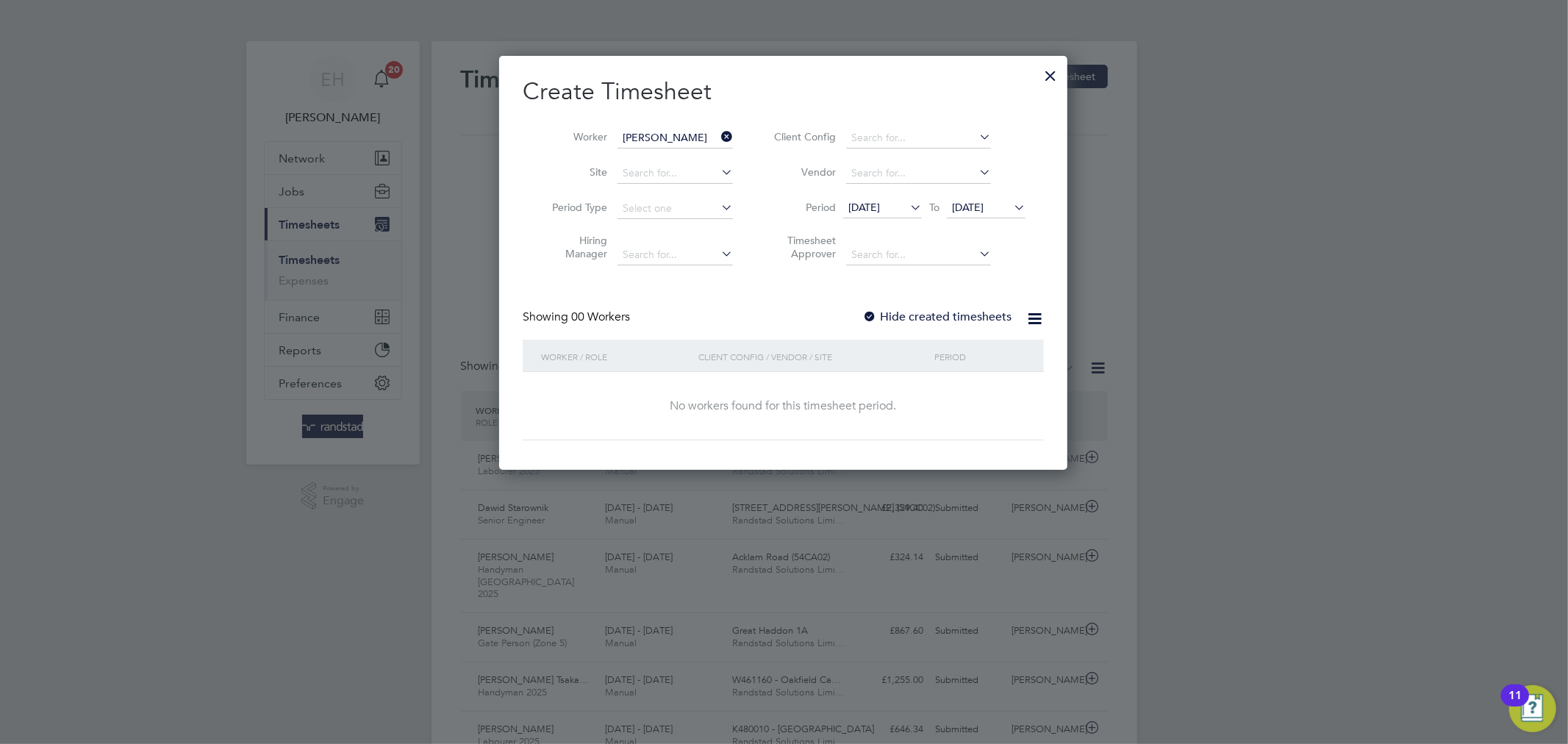
click at [984, 204] on span "23 Sep 2025" at bounding box center [968, 208] width 32 height 13
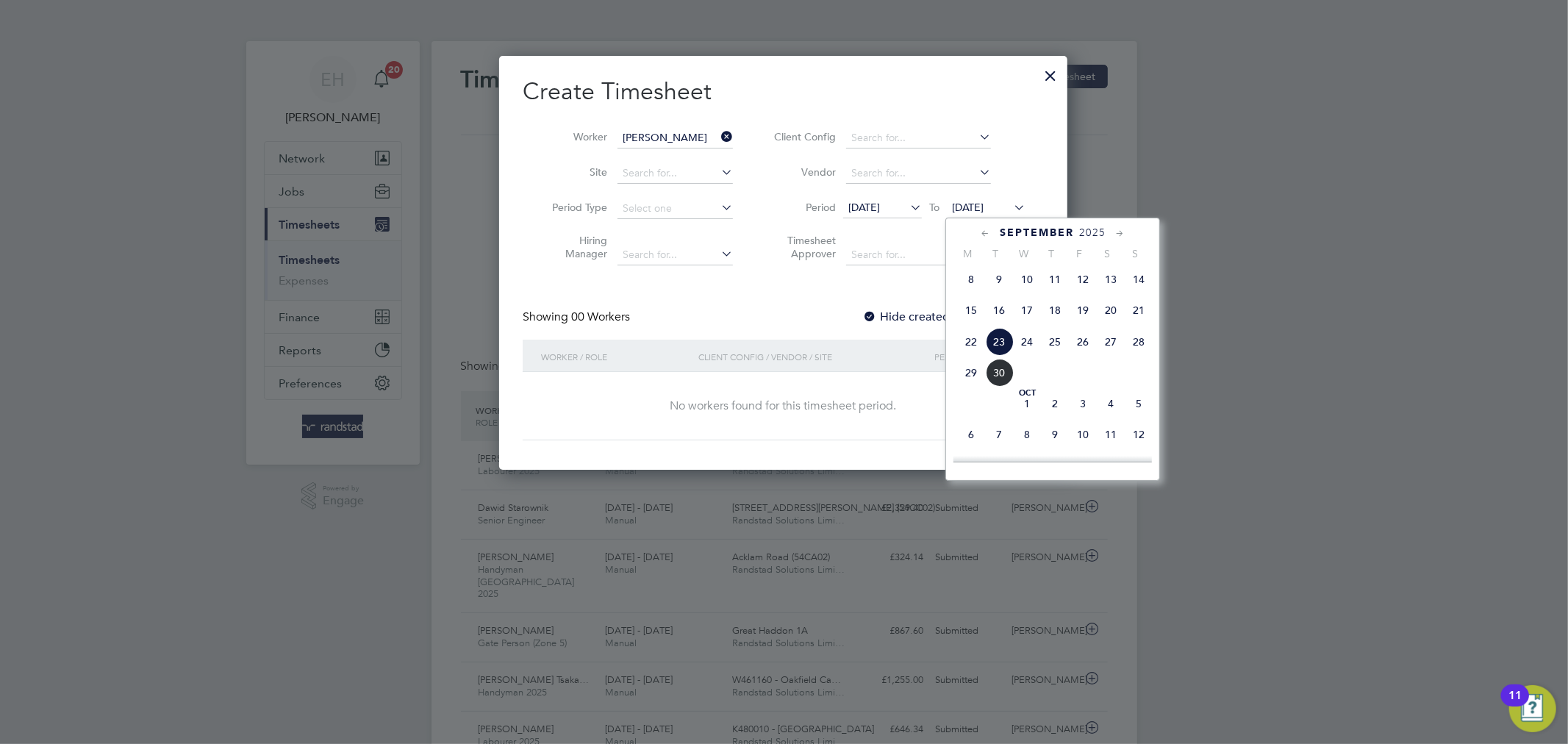
click at [1008, 375] on span "30" at bounding box center [998, 372] width 28 height 28
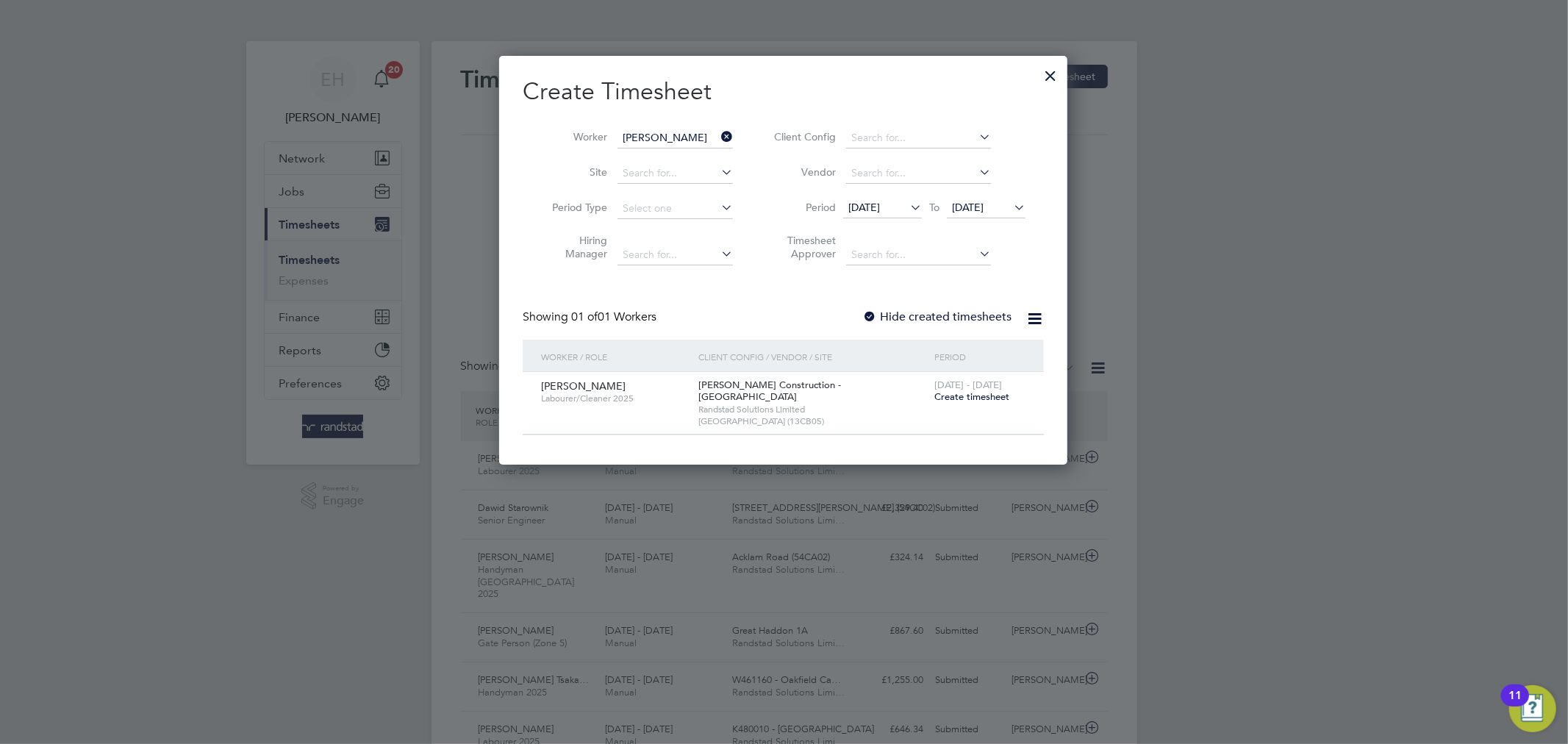
click at [1055, 73] on div at bounding box center [1051, 72] width 27 height 27
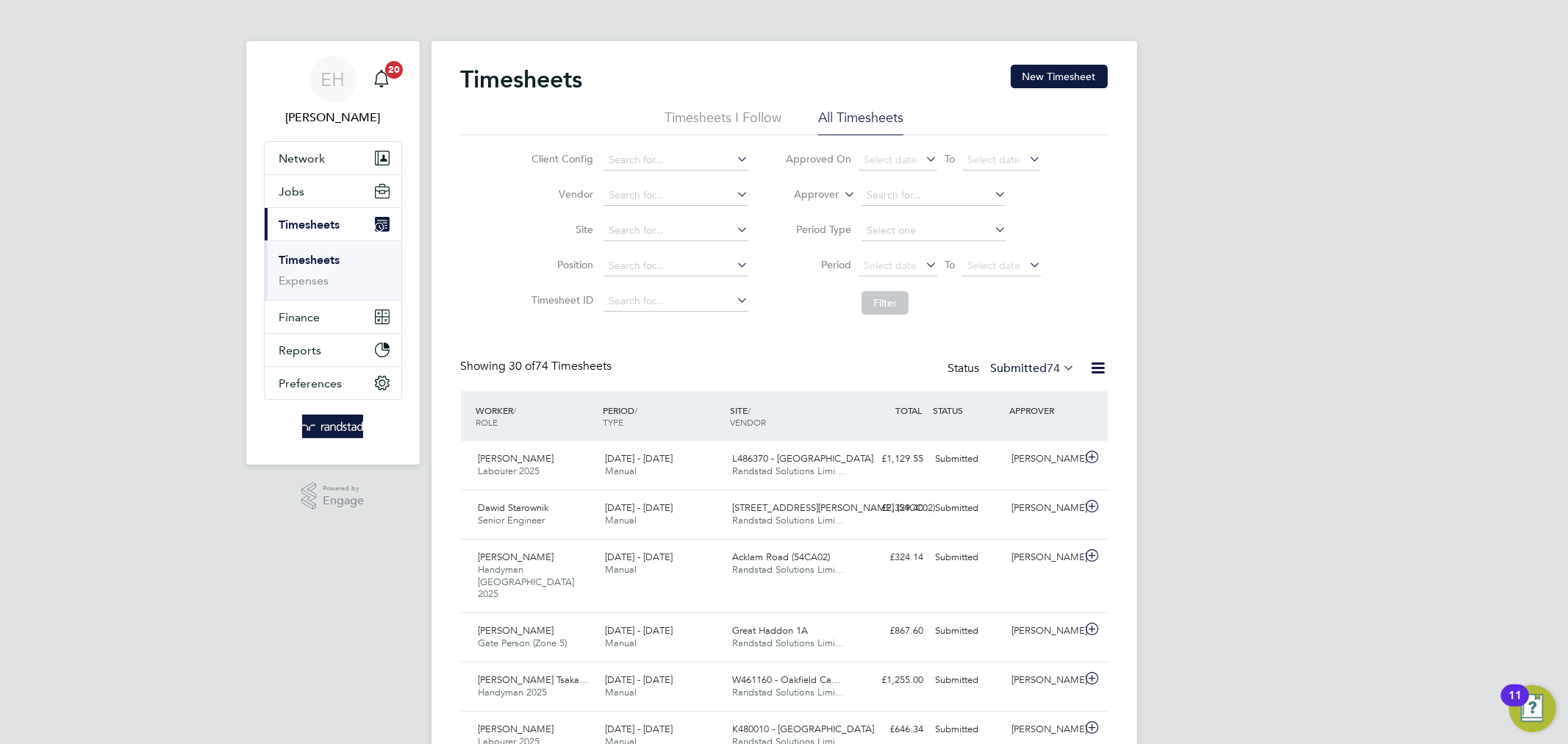
click at [841, 186] on icon at bounding box center [841, 190] width 0 height 13
click at [818, 202] on li "Worker" at bounding box center [803, 211] width 73 height 19
click at [864, 197] on input at bounding box center [934, 195] width 145 height 20
type input "Malgorzata Szyszkiewicz"
click at [872, 307] on button "Filter" at bounding box center [885, 303] width 47 height 23
